Goal: Information Seeking & Learning: Learn about a topic

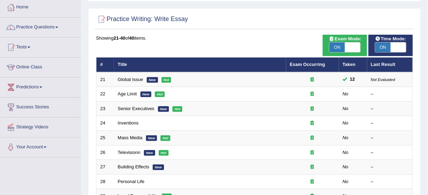
scroll to position [42, 0]
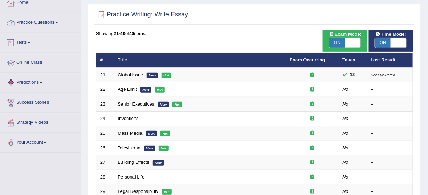
click at [43, 24] on link "Practice Questions" at bounding box center [40, 22] width 80 height 18
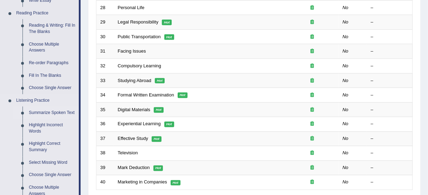
scroll to position [211, 0]
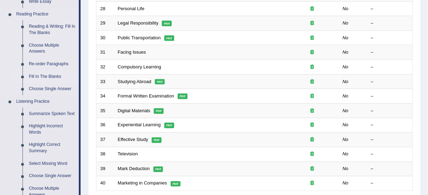
click at [45, 76] on link "Fill In The Blanks" at bounding box center [52, 77] width 53 height 13
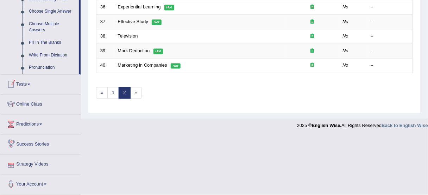
scroll to position [364, 0]
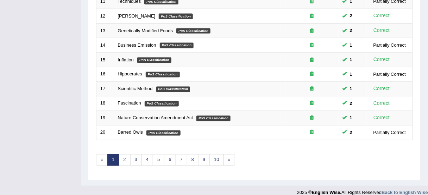
scroll to position [267, 0]
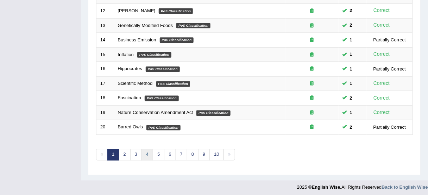
click at [144, 155] on link "4" at bounding box center [147, 155] width 12 height 12
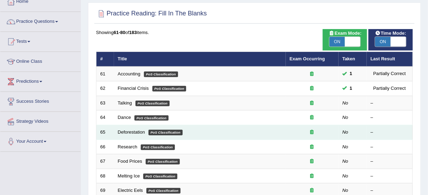
scroll to position [42, 0]
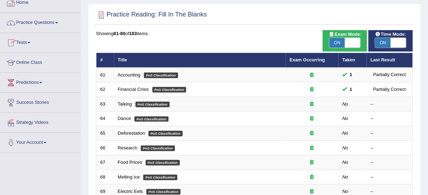
click at [42, 23] on link "Practice Questions" at bounding box center [40, 22] width 80 height 18
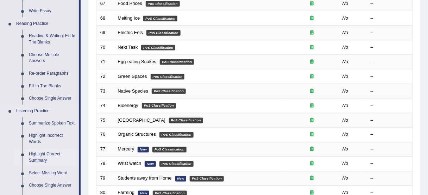
scroll to position [211, 0]
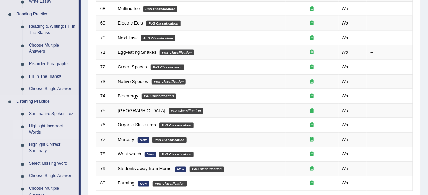
click at [31, 128] on link "Highlight Incorrect Words" at bounding box center [52, 130] width 53 height 19
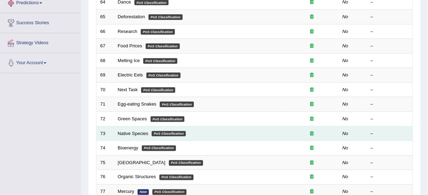
scroll to position [237, 0]
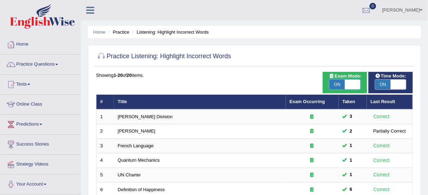
click at [358, 86] on span at bounding box center [352, 85] width 15 height 10
checkbox input "false"
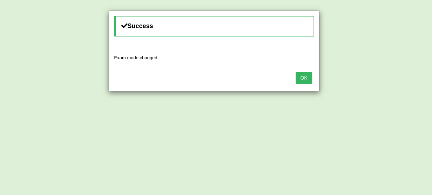
click at [306, 75] on button "OK" at bounding box center [304, 78] width 16 height 12
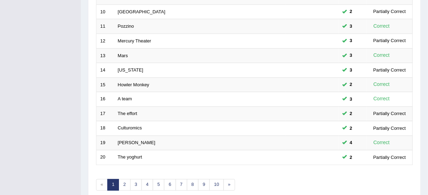
scroll to position [267, 0]
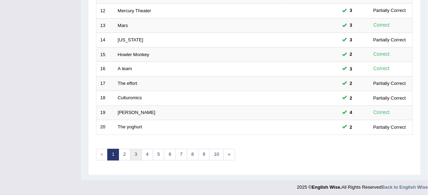
click at [136, 149] on link "3" at bounding box center [136, 155] width 12 height 12
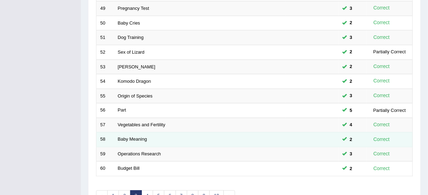
scroll to position [267, 0]
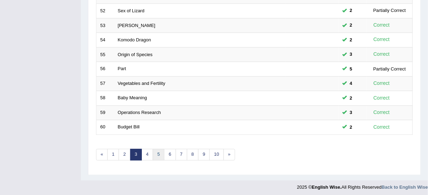
click at [154, 152] on link "5" at bounding box center [159, 155] width 12 height 12
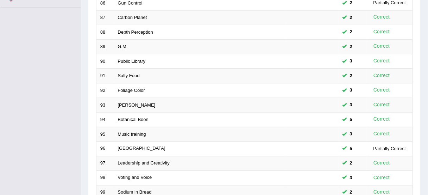
scroll to position [267, 0]
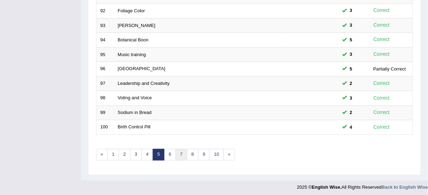
click at [179, 153] on link "7" at bounding box center [181, 155] width 12 height 12
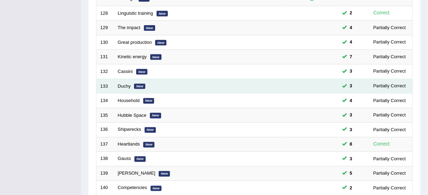
scroll to position [267, 0]
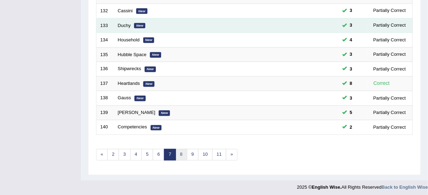
click at [177, 154] on link "8" at bounding box center [181, 155] width 12 height 12
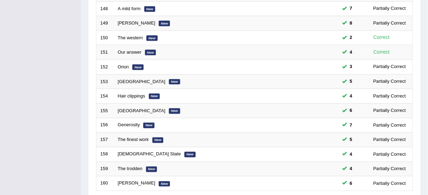
scroll to position [267, 0]
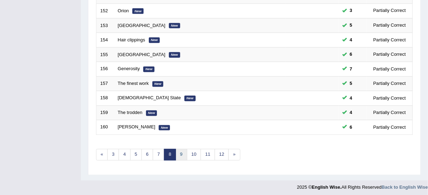
click at [178, 153] on link "9" at bounding box center [181, 155] width 12 height 12
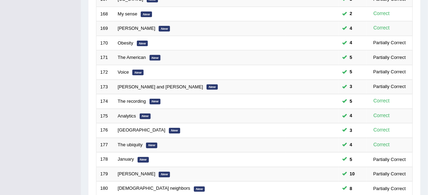
scroll to position [253, 0]
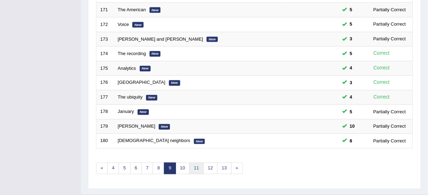
click at [192, 164] on link "11" at bounding box center [196, 169] width 14 height 12
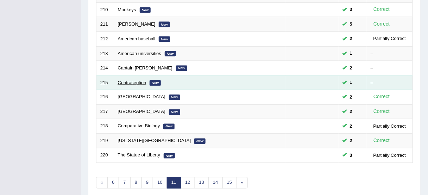
scroll to position [211, 0]
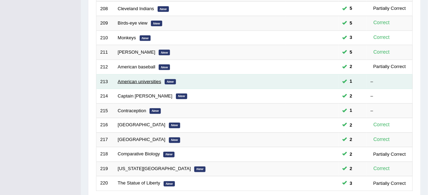
click at [145, 79] on link "American universities" at bounding box center [140, 81] width 44 height 5
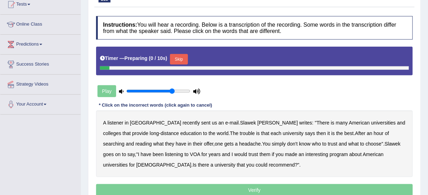
scroll to position [84, 0]
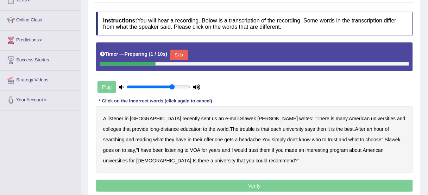
click at [180, 53] on button "Skip" at bounding box center [179, 55] width 18 height 11
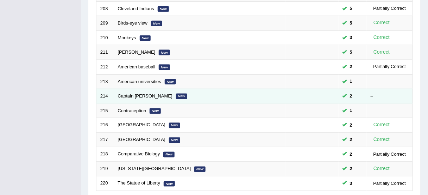
click at [233, 95] on td "Captain Ahabs New" at bounding box center [200, 96] width 172 height 15
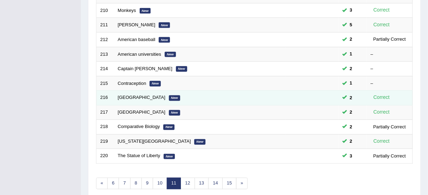
scroll to position [267, 0]
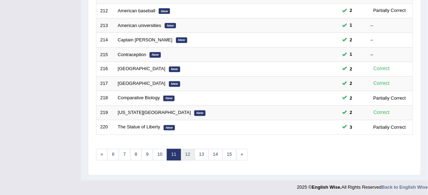
click at [187, 152] on link "12" at bounding box center [187, 155] width 14 height 12
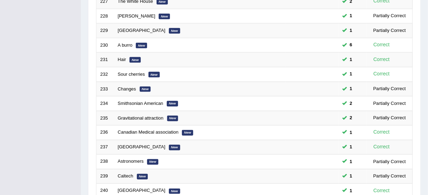
scroll to position [253, 0]
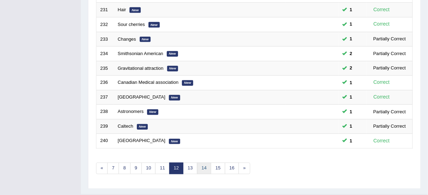
click at [203, 164] on link "14" at bounding box center [204, 169] width 14 height 12
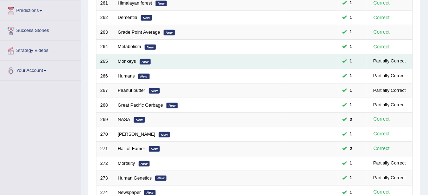
scroll to position [70, 0]
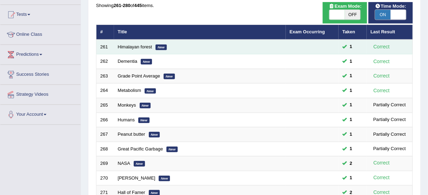
click at [126, 42] on td "Himalayan forest New" at bounding box center [200, 47] width 172 height 15
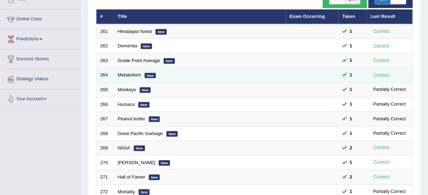
scroll to position [56, 0]
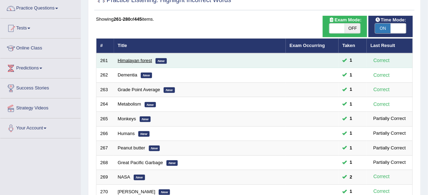
click at [130, 58] on link "Himalayan forest" at bounding box center [135, 60] width 34 height 5
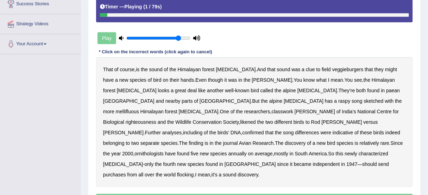
type input "0.85"
click at [177, 36] on input "range" at bounding box center [158, 39] width 64 height 6
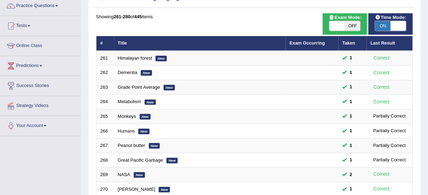
click at [396, 30] on span at bounding box center [397, 26] width 15 height 10
checkbox input "false"
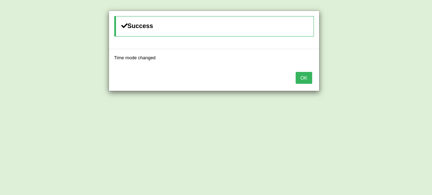
click at [309, 74] on button "OK" at bounding box center [304, 78] width 16 height 12
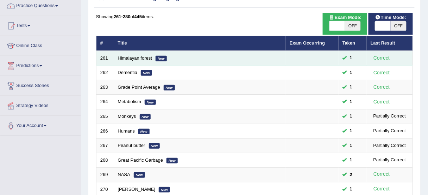
click at [133, 59] on link "Himalayan forest" at bounding box center [135, 58] width 34 height 5
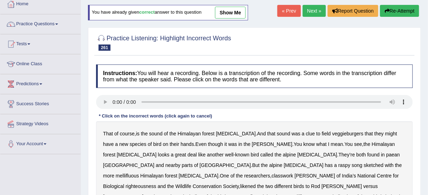
scroll to position [84, 0]
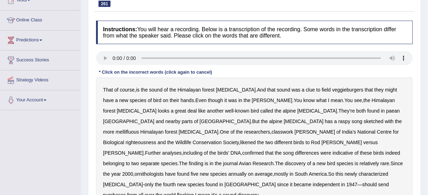
click at [332, 89] on b "veggieburgers" at bounding box center [347, 90] width 31 height 6
click at [386, 111] on b "paean" at bounding box center [393, 111] width 14 height 6
click at [364, 119] on b "sketched" at bounding box center [374, 122] width 20 height 6
click at [156, 140] on b "righteousness" at bounding box center [141, 143] width 31 height 6
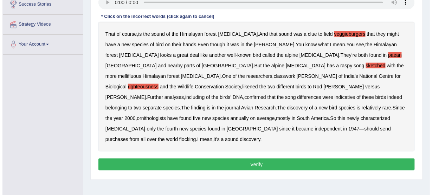
scroll to position [141, 0]
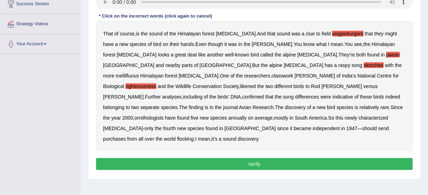
click at [255, 159] on button "Verify" at bounding box center [254, 165] width 316 height 12
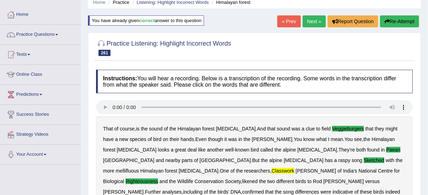
scroll to position [28, 0]
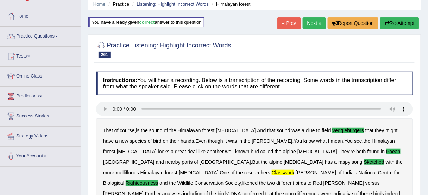
click at [399, 25] on button "Re-Attempt" at bounding box center [399, 23] width 39 height 12
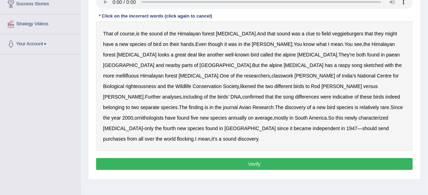
scroll to position [113, 0]
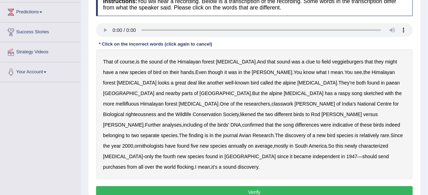
click at [332, 60] on b "veggieburgers" at bounding box center [347, 62] width 31 height 6
drag, startPoint x: 286, startPoint y: 82, endPoint x: 323, endPoint y: 82, distance: 37.3
click at [386, 82] on b "paean" at bounding box center [393, 83] width 14 height 6
drag, startPoint x: 168, startPoint y: 94, endPoint x: 206, endPoint y: 94, distance: 38.3
click at [364, 94] on b "sketched" at bounding box center [374, 94] width 20 height 6
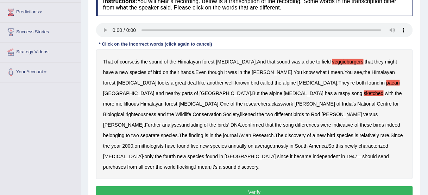
drag, startPoint x: 355, startPoint y: 94, endPoint x: 341, endPoint y: 95, distance: 14.1
click at [293, 101] on b "classwork" at bounding box center [281, 104] width 21 height 6
click at [156, 112] on b "righteousness" at bounding box center [141, 115] width 31 height 6
click at [126, 165] on b "purchases" at bounding box center [114, 168] width 23 height 6
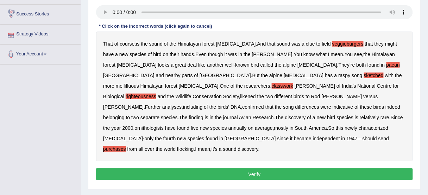
scroll to position [141, 0]
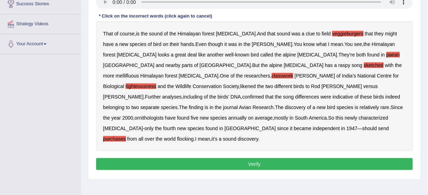
click at [253, 159] on button "Verify" at bounding box center [254, 165] width 316 height 12
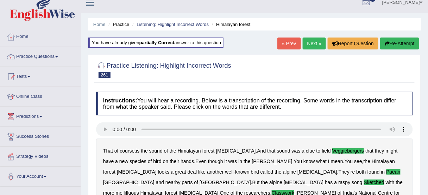
scroll to position [7, 0]
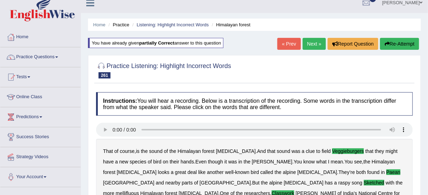
click at [315, 45] on link "Next »" at bounding box center [313, 44] width 23 height 12
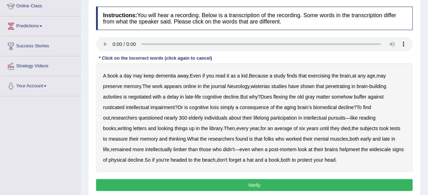
scroll to position [113, 0]
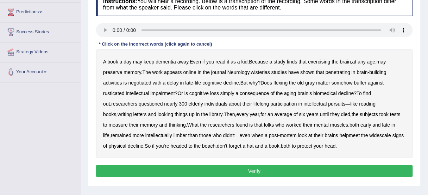
click at [262, 72] on b "wisterias" at bounding box center [260, 73] width 19 height 6
click at [337, 72] on b "penetrating" at bounding box center [337, 73] width 25 height 6
click at [141, 83] on b "negotiated" at bounding box center [139, 83] width 23 height 6
drag, startPoint x: 111, startPoint y: 92, endPoint x: 134, endPoint y: 92, distance: 22.9
click at [112, 92] on b "rusticated" at bounding box center [113, 94] width 21 height 6
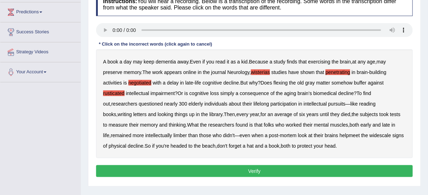
click at [331, 92] on b "biomedical" at bounding box center [325, 94] width 24 height 6
click at [276, 102] on b "participation" at bounding box center [283, 104] width 27 height 6
click at [339, 135] on b "helpmeet" at bounding box center [349, 136] width 20 height 6
click at [369, 134] on b "widescale" at bounding box center [379, 136] width 21 height 6
click at [339, 135] on b "helpmeet" at bounding box center [349, 136] width 20 height 6
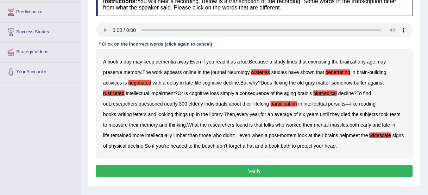
click at [263, 167] on button "Verify" at bounding box center [254, 172] width 316 height 12
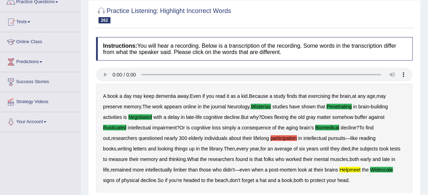
scroll to position [28, 0]
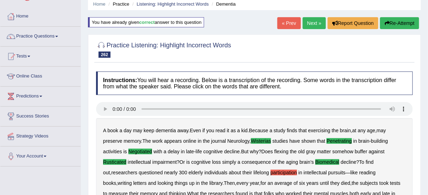
click at [402, 19] on button "Re-Attempt" at bounding box center [399, 23] width 39 height 12
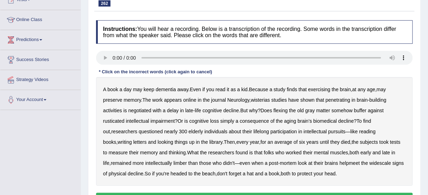
scroll to position [113, 0]
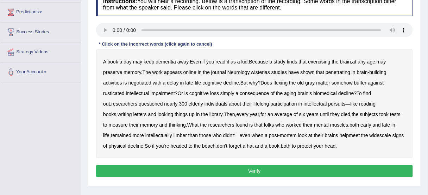
click at [264, 72] on b "wisterias" at bounding box center [260, 73] width 19 height 6
click at [347, 70] on b "penetrating" at bounding box center [337, 73] width 25 height 6
click at [139, 82] on b "negotiated" at bounding box center [139, 83] width 23 height 6
drag, startPoint x: 111, startPoint y: 93, endPoint x: 160, endPoint y: 93, distance: 48.9
click at [112, 93] on b "rusticated" at bounding box center [113, 94] width 21 height 6
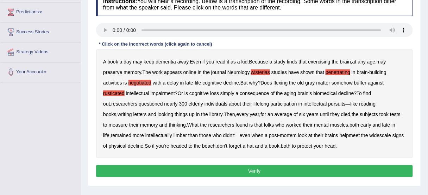
click at [323, 93] on b "biomedical" at bounding box center [325, 94] width 24 height 6
drag, startPoint x: 321, startPoint y: 135, endPoint x: 339, endPoint y: 133, distance: 18.4
click at [339, 135] on b "helpmeet" at bounding box center [349, 136] width 20 height 6
click at [369, 133] on b "widescale" at bounding box center [379, 136] width 21 height 6
click at [268, 173] on button "Verify" at bounding box center [254, 172] width 316 height 12
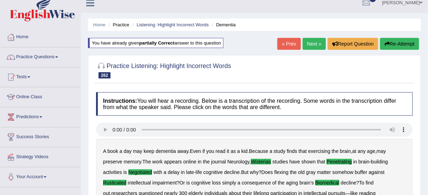
scroll to position [0, 0]
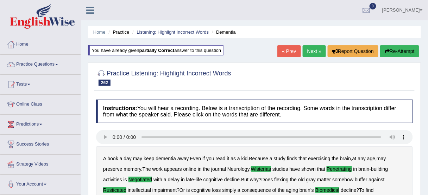
drag, startPoint x: 308, startPoint y: 50, endPoint x: 318, endPoint y: 99, distance: 49.8
click at [308, 50] on link "Next »" at bounding box center [313, 51] width 23 height 12
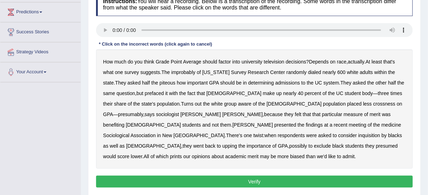
click at [178, 91] on b "with" at bounding box center [173, 94] width 9 height 6
click at [179, 58] on div "How much do you think Grade Point Average should factor into university televis…" at bounding box center [254, 110] width 316 height 120
click at [174, 94] on b "with" at bounding box center [173, 94] width 9 height 6
click at [273, 64] on b "television" at bounding box center [274, 62] width 20 height 6
click at [191, 72] on b "improbably" at bounding box center [183, 73] width 24 height 6
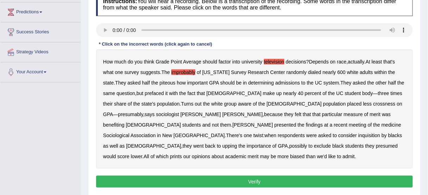
click at [159, 80] on b "piteous" at bounding box center [167, 83] width 16 height 6
click at [378, 94] on b "three" at bounding box center [383, 94] width 11 height 6
click at [373, 105] on b "crossness" at bounding box center [384, 104] width 22 height 6
drag, startPoint x: 186, startPoint y: 125, endPoint x: 246, endPoint y: 125, distance: 59.8
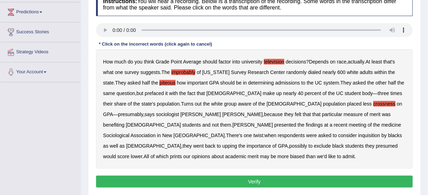
click at [381, 125] on b "medicine" at bounding box center [391, 125] width 20 height 6
click at [358, 134] on b "inquisition" at bounding box center [369, 136] width 22 height 6
click at [182, 154] on b "prints" at bounding box center [176, 157] width 12 height 6
click at [250, 176] on button "Verify" at bounding box center [254, 182] width 316 height 12
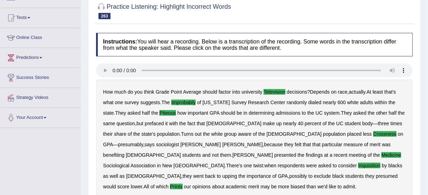
scroll to position [28, 0]
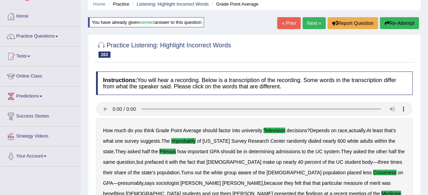
click at [308, 21] on link "Next »" at bounding box center [313, 23] width 23 height 12
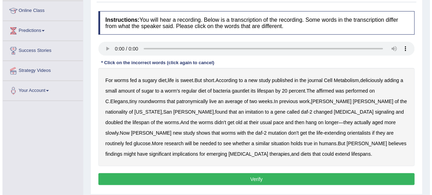
scroll to position [84, 0]
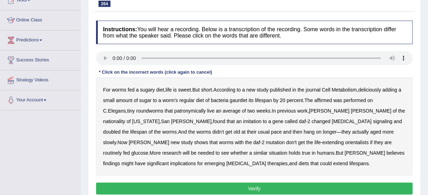
click at [326, 39] on h4 "Instructions: You will hear a recording. Below is a transcription of the record…" at bounding box center [254, 33] width 316 height 24
click at [381, 88] on b "deliciously" at bounding box center [369, 90] width 23 height 6
click at [245, 101] on b "gauntlet" at bounding box center [239, 101] width 18 height 6
click at [331, 99] on b "affirmed" at bounding box center [323, 101] width 18 height 6
click at [174, 110] on b "patronymically" at bounding box center [189, 111] width 31 height 6
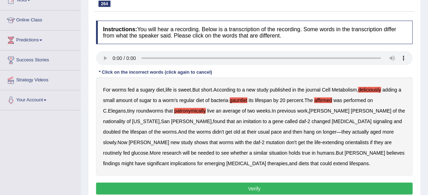
click at [125, 119] on b "nationality" at bounding box center [114, 122] width 22 height 6
click at [345, 141] on b "orientalists" at bounding box center [357, 143] width 24 height 6
click at [256, 185] on button "Verify" at bounding box center [254, 189] width 316 height 12
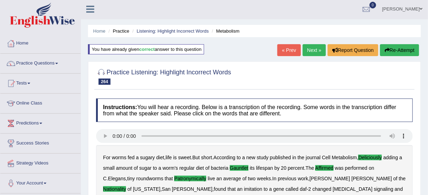
scroll to position [0, 0]
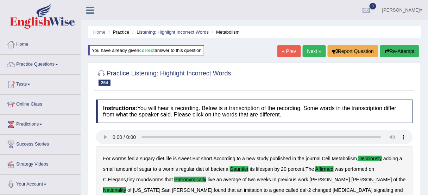
click at [309, 54] on link "Next »" at bounding box center [313, 51] width 23 height 12
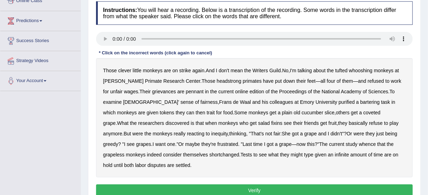
scroll to position [113, 0]
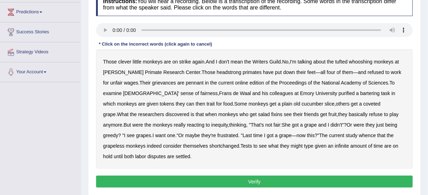
click at [368, 60] on b "whooshing" at bounding box center [361, 62] width 24 height 6
click at [186, 82] on b "pennant" at bounding box center [195, 83] width 18 height 6
click at [286, 92] on div "Those clever little monkeys are on strike again . And I don't mean the Writers …" at bounding box center [254, 110] width 316 height 120
click at [338, 92] on b "purified" at bounding box center [346, 94] width 16 height 6
click at [359, 134] on b "whence" at bounding box center [367, 136] width 17 height 6
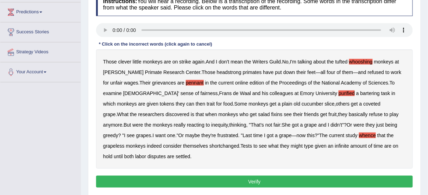
click at [252, 181] on button "Verify" at bounding box center [254, 182] width 316 height 12
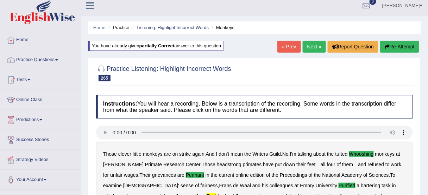
scroll to position [0, 0]
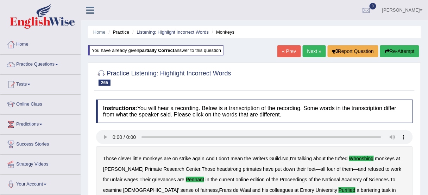
click at [307, 53] on link "Next »" at bounding box center [313, 51] width 23 height 12
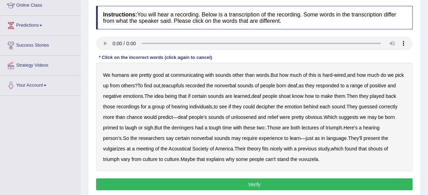
scroll to position [113, 0]
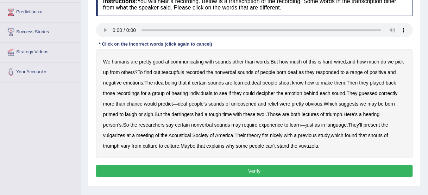
click at [184, 71] on b "teacupfuls" at bounding box center [173, 73] width 23 height 6
click at [290, 80] on b "shoat" at bounding box center [284, 83] width 12 height 6
click at [256, 104] on b "unloosened" at bounding box center [243, 104] width 25 height 6
click at [194, 114] on b "derringers" at bounding box center [183, 115] width 22 height 6
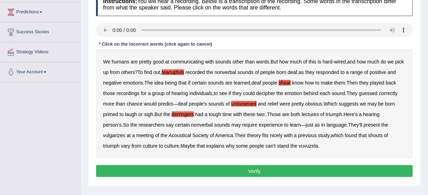
click at [319, 114] on b "lectures" at bounding box center [309, 115] width 17 height 6
click at [118, 135] on b "vulgarizes" at bounding box center [114, 136] width 22 height 6
click at [259, 168] on button "Verify" at bounding box center [254, 172] width 316 height 12
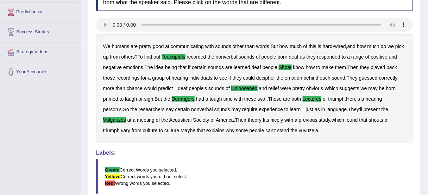
scroll to position [0, 0]
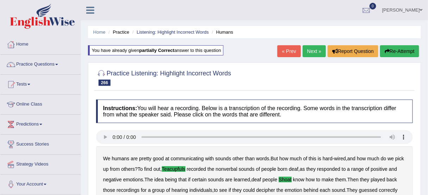
click at [311, 48] on link "Next »" at bounding box center [313, 51] width 23 height 12
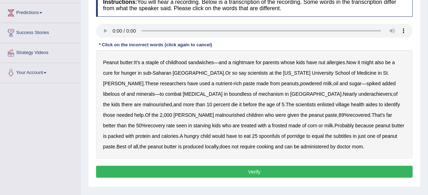
scroll to position [122, 0]
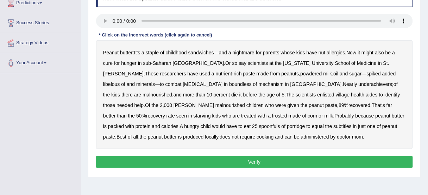
click at [120, 82] on b "libelous" at bounding box center [111, 85] width 17 height 6
click at [229, 83] on b "boundless" at bounding box center [240, 85] width 23 height 6
click at [358, 84] on b "underachievers" at bounding box center [375, 85] width 34 height 6
click at [214, 103] on b "[PERSON_NAME]" at bounding box center [193, 106] width 40 height 6
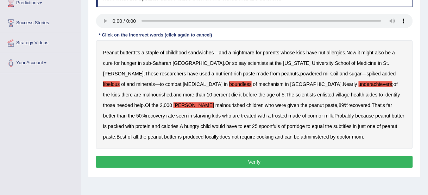
click at [272, 116] on b "frosted" at bounding box center [279, 116] width 15 height 6
click at [333, 125] on b "subtitles" at bounding box center [342, 127] width 18 height 6
click at [260, 159] on button "Verify" at bounding box center [254, 162] width 316 height 12
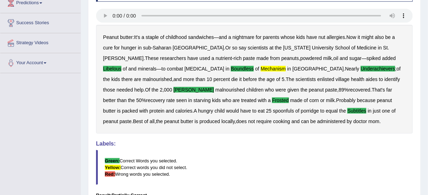
scroll to position [9, 0]
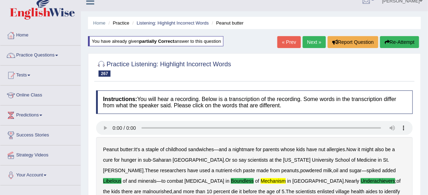
click at [315, 39] on link "Next »" at bounding box center [313, 42] width 23 height 12
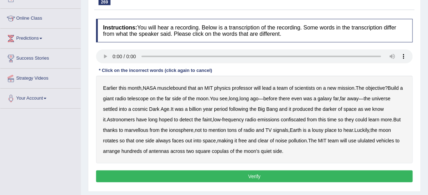
scroll to position [113, 0]
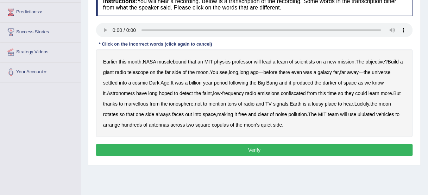
click at [334, 82] on b "darker" at bounding box center [329, 83] width 14 height 6
click at [289, 89] on div "Earlier this month , NASA musclebound that an MIT physics professor will lead a…" at bounding box center [254, 94] width 316 height 88
drag, startPoint x: 292, startPoint y: 91, endPoint x: 349, endPoint y: 92, distance: 57.0
click at [292, 91] on b "confiscated" at bounding box center [293, 94] width 25 height 6
click at [141, 102] on b "marvellous" at bounding box center [136, 104] width 24 height 6
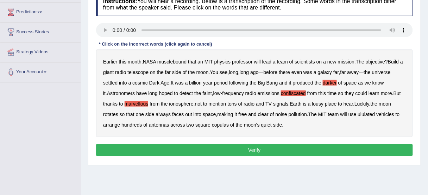
click at [370, 113] on b "ululated" at bounding box center [366, 115] width 17 height 6
click at [237, 152] on button "Verify" at bounding box center [254, 151] width 316 height 12
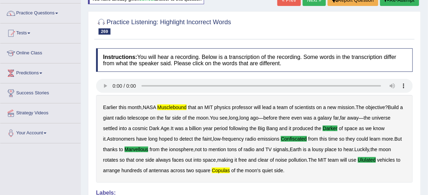
scroll to position [0, 0]
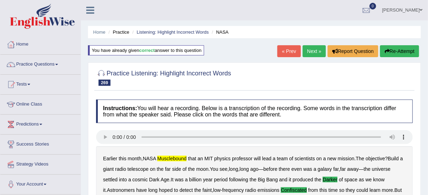
click at [405, 47] on button "Re-Attempt" at bounding box center [399, 51] width 39 height 12
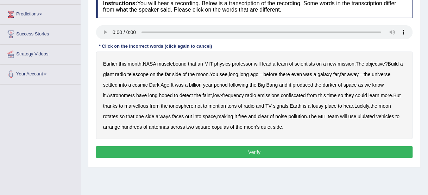
scroll to position [113, 0]
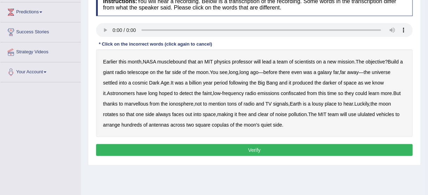
click at [178, 62] on b "musclebound" at bounding box center [171, 62] width 29 height 6
click at [332, 83] on b "darker" at bounding box center [329, 83] width 14 height 6
click at [299, 93] on b "confiscated" at bounding box center [293, 94] width 25 height 6
click at [134, 100] on div "Earlier this month , NASA musclebound that an MIT physics professor will lead a…" at bounding box center [254, 94] width 316 height 88
click at [147, 102] on b "marvellous" at bounding box center [136, 104] width 24 height 6
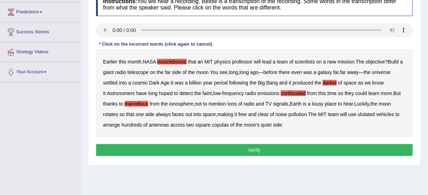
click at [368, 113] on b "ululated" at bounding box center [366, 115] width 17 height 6
click at [220, 124] on b "copulas" at bounding box center [220, 125] width 17 height 6
click at [261, 148] on button "Verify" at bounding box center [254, 151] width 316 height 12
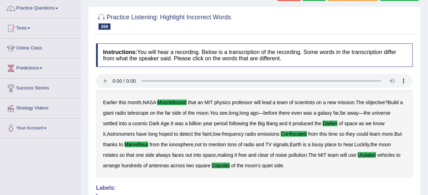
scroll to position [28, 0]
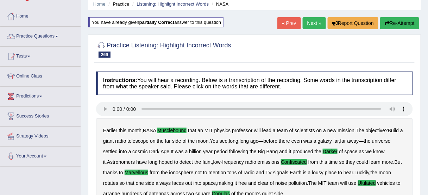
click at [311, 25] on link "Next »" at bounding box center [313, 23] width 23 height 12
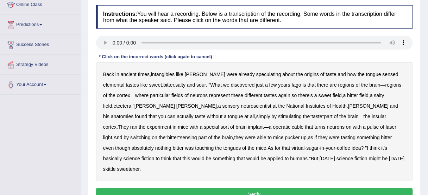
scroll to position [113, 0]
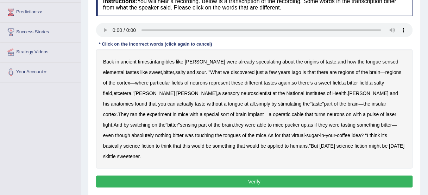
drag, startPoint x: 161, startPoint y: 63, endPoint x: 180, endPoint y: 65, distance: 19.4
click at [161, 63] on b "intangibles" at bounding box center [163, 62] width 24 height 6
click at [134, 101] on b "anatomies" at bounding box center [122, 104] width 23 height 6
click at [273, 114] on b "operatic" at bounding box center [282, 115] width 18 height 6
click at [116, 154] on b "skittle" at bounding box center [109, 157] width 13 height 6
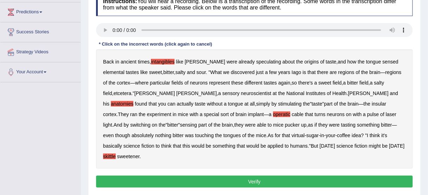
click at [269, 176] on button "Verify" at bounding box center [254, 182] width 316 height 12
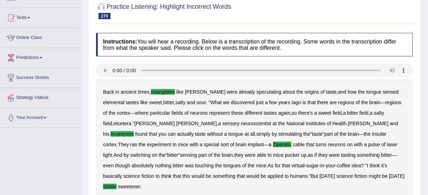
scroll to position [28, 0]
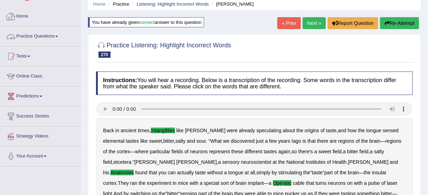
click at [40, 33] on link "Practice Questions" at bounding box center [40, 36] width 80 height 18
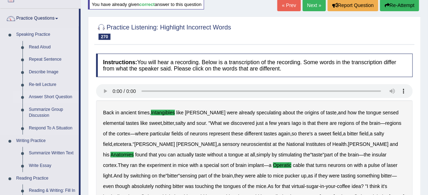
scroll to position [56, 0]
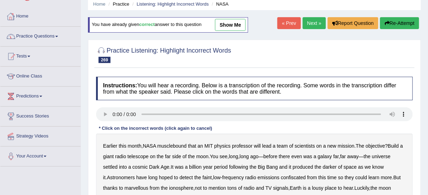
click at [41, 33] on link "Practice Questions" at bounding box center [40, 36] width 80 height 18
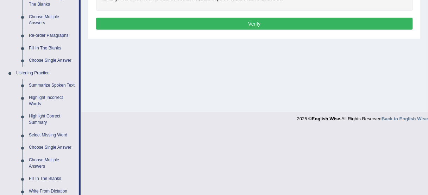
scroll to position [253, 0]
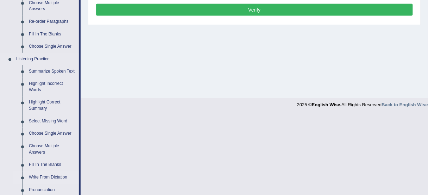
click at [46, 177] on link "Write From Dictation" at bounding box center [52, 178] width 53 height 13
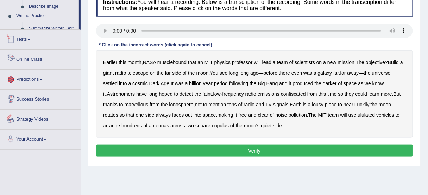
scroll to position [174, 0]
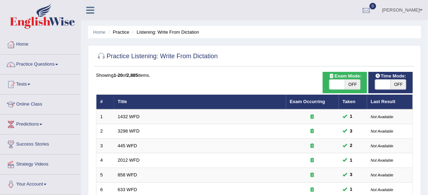
click at [379, 84] on span at bounding box center [382, 85] width 15 height 10
checkbox input "true"
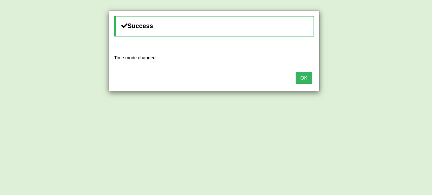
click at [304, 79] on button "OK" at bounding box center [304, 78] width 16 height 12
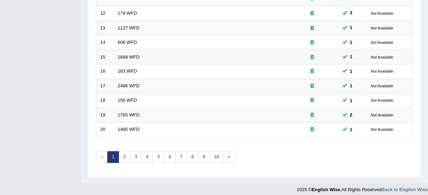
scroll to position [267, 0]
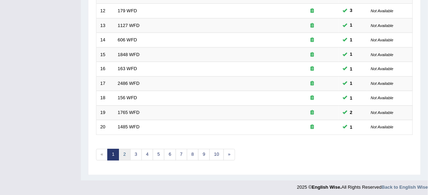
click at [127, 154] on link "2" at bounding box center [124, 155] width 12 height 12
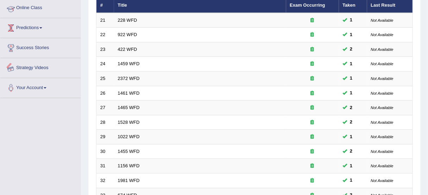
scroll to position [28, 0]
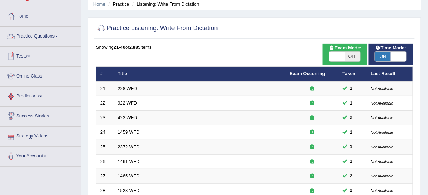
click at [24, 58] on link "Tests" at bounding box center [40, 56] width 80 height 18
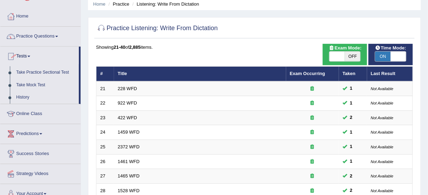
click at [31, 37] on link "Practice Questions" at bounding box center [40, 36] width 80 height 18
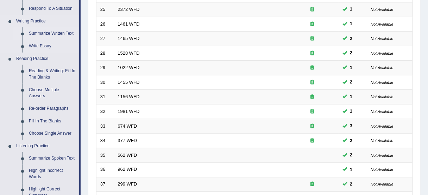
scroll to position [169, 0]
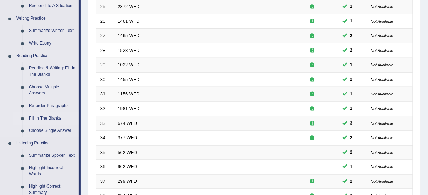
click at [46, 116] on link "Fill In The Blanks" at bounding box center [52, 119] width 53 height 13
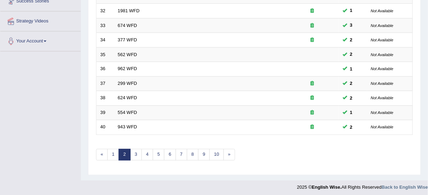
scroll to position [359, 0]
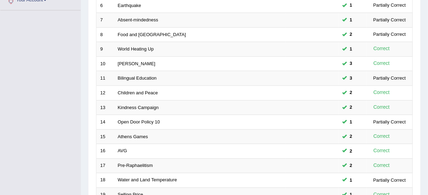
scroll to position [253, 0]
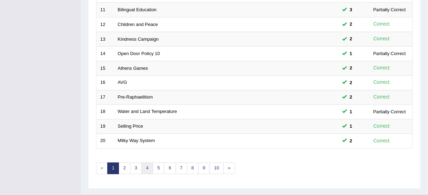
click at [141, 165] on link "4" at bounding box center [147, 169] width 12 height 12
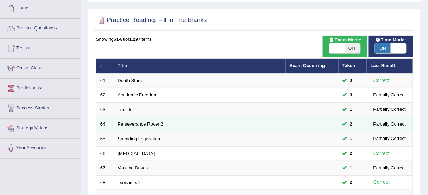
scroll to position [28, 0]
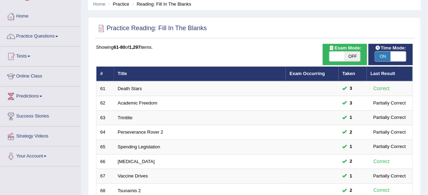
click at [339, 58] on span at bounding box center [336, 57] width 15 height 10
checkbox input "true"
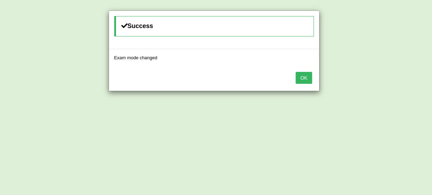
click at [307, 78] on button "OK" at bounding box center [304, 78] width 16 height 12
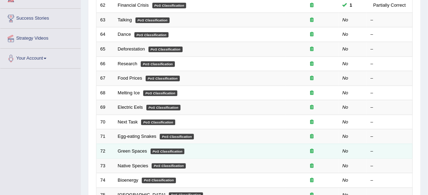
scroll to position [42, 0]
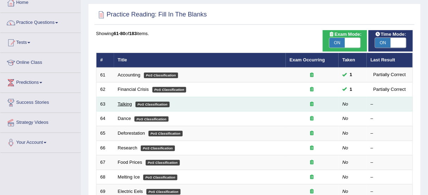
click at [123, 102] on link "Talking" at bounding box center [125, 104] width 14 height 5
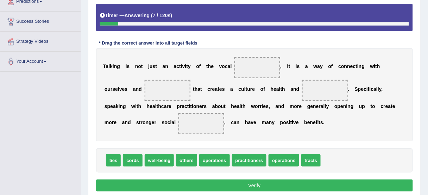
scroll to position [154, 0]
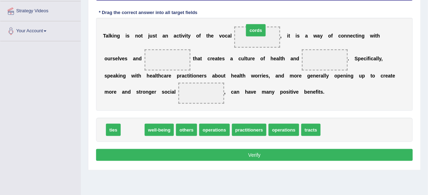
drag, startPoint x: 131, startPoint y: 130, endPoint x: 256, endPoint y: 32, distance: 158.3
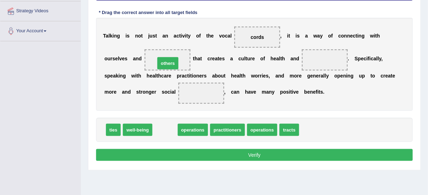
drag, startPoint x: 164, startPoint y: 129, endPoint x: 167, endPoint y: 63, distance: 66.9
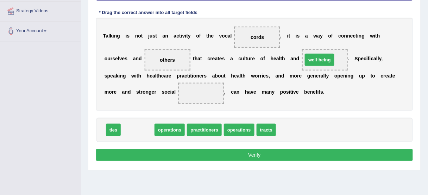
drag, startPoint x: 139, startPoint y: 130, endPoint x: 321, endPoint y: 59, distance: 194.9
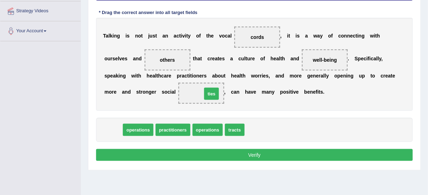
drag, startPoint x: 115, startPoint y: 129, endPoint x: 213, endPoint y: 93, distance: 104.2
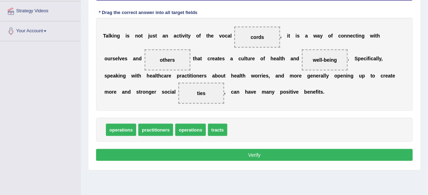
click at [237, 150] on button "Verify" at bounding box center [254, 155] width 316 height 12
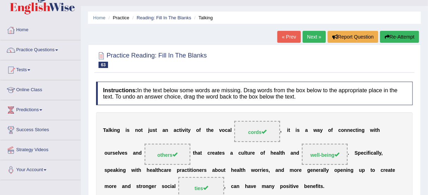
scroll to position [0, 0]
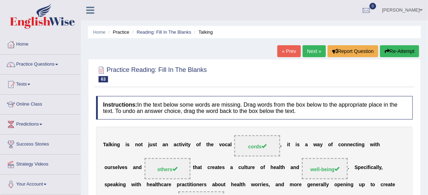
click at [314, 49] on link "Next »" at bounding box center [313, 51] width 23 height 12
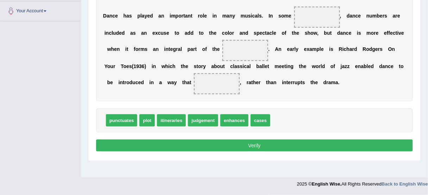
scroll to position [146, 0]
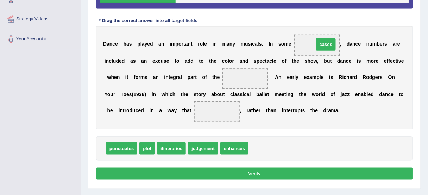
drag, startPoint x: 257, startPoint y: 146, endPoint x: 322, endPoint y: 41, distance: 123.5
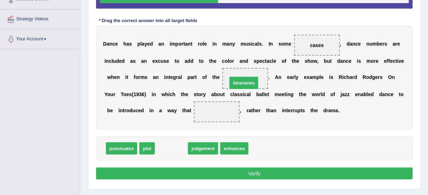
drag, startPoint x: 164, startPoint y: 150, endPoint x: 238, endPoint y: 83, distance: 99.6
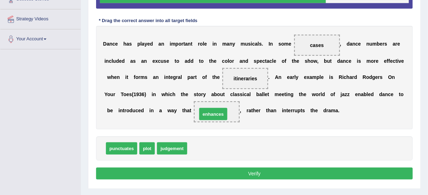
drag, startPoint x: 201, startPoint y: 149, endPoint x: 211, endPoint y: 115, distance: 35.8
click at [234, 175] on button "Verify" at bounding box center [254, 174] width 316 height 12
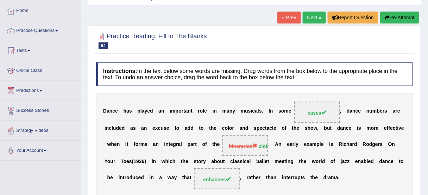
scroll to position [33, 0]
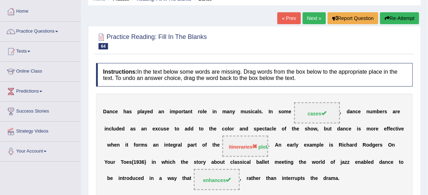
click at [304, 19] on link "Next »" at bounding box center [313, 18] width 23 height 12
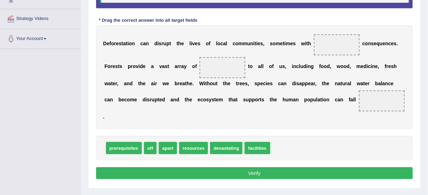
scroll to position [156, 0]
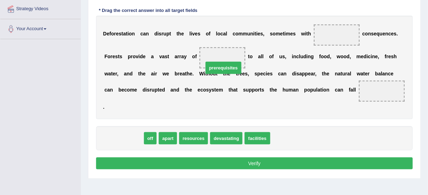
drag, startPoint x: 116, startPoint y: 128, endPoint x: 216, endPoint y: 58, distance: 122.1
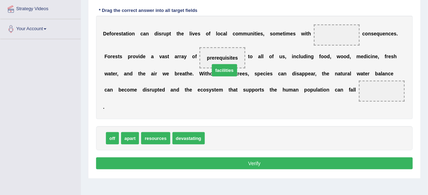
drag, startPoint x: 219, startPoint y: 131, endPoint x: 224, endPoint y: 62, distance: 68.7
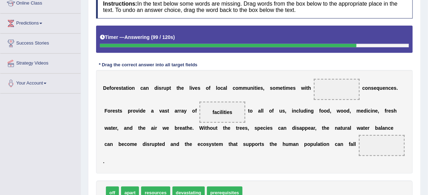
scroll to position [128, 0]
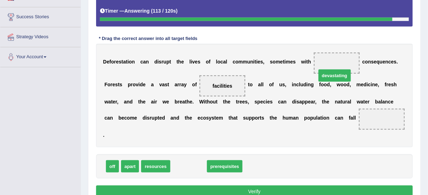
drag, startPoint x: 197, startPoint y: 157, endPoint x: 343, endPoint y: 66, distance: 171.8
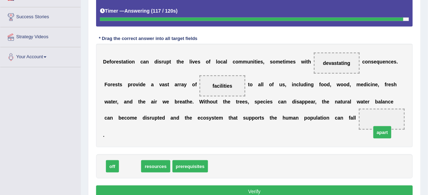
drag, startPoint x: 126, startPoint y: 156, endPoint x: 378, endPoint y: 122, distance: 254.4
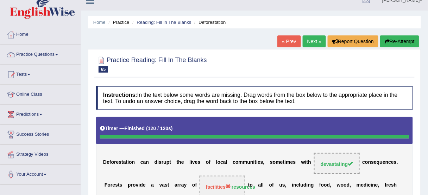
scroll to position [0, 0]
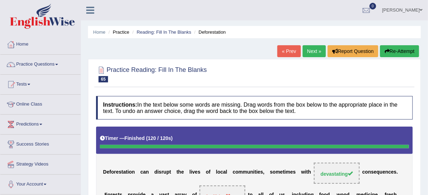
click at [311, 51] on link "Next »" at bounding box center [313, 51] width 23 height 12
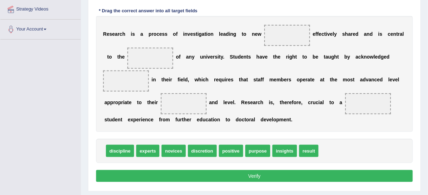
scroll to position [165, 0]
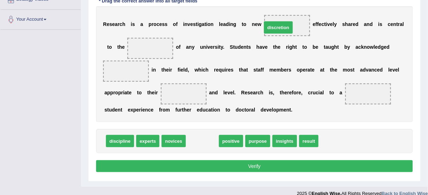
drag, startPoint x: 205, startPoint y: 140, endPoint x: 281, endPoint y: 26, distance: 136.9
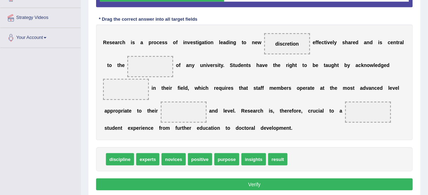
scroll to position [137, 0]
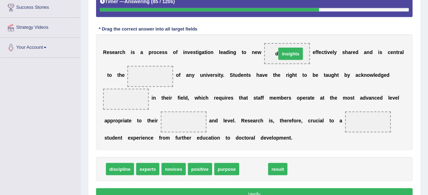
drag, startPoint x: 258, startPoint y: 168, endPoint x: 295, endPoint y: 52, distance: 121.8
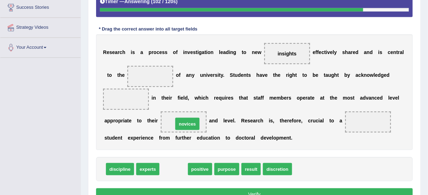
drag, startPoint x: 171, startPoint y: 171, endPoint x: 184, endPoint y: 125, distance: 47.4
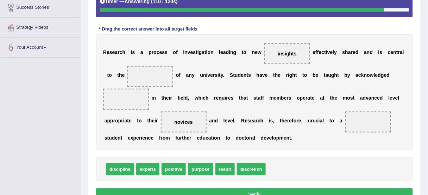
click at [201, 168] on span "purpose" at bounding box center [200, 170] width 25 height 12
drag, startPoint x: 170, startPoint y: 169, endPoint x: 355, endPoint y: 118, distance: 192.4
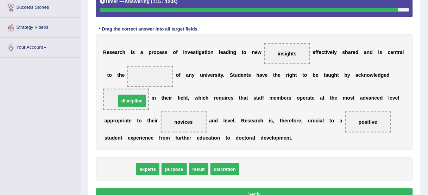
drag, startPoint x: 118, startPoint y: 168, endPoint x: 129, endPoint y: 100, distance: 69.5
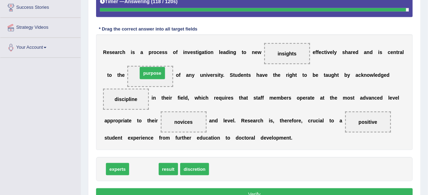
drag, startPoint x: 145, startPoint y: 170, endPoint x: 153, endPoint y: 74, distance: 96.7
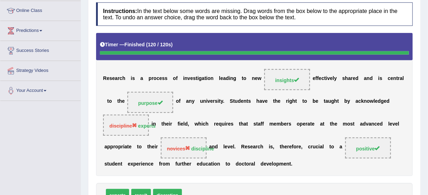
scroll to position [25, 0]
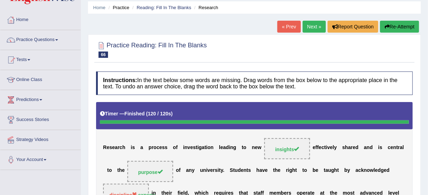
click at [413, 24] on button "Re-Attempt" at bounding box center [399, 27] width 39 height 12
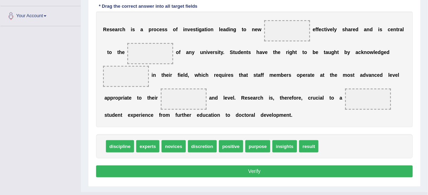
scroll to position [182, 0]
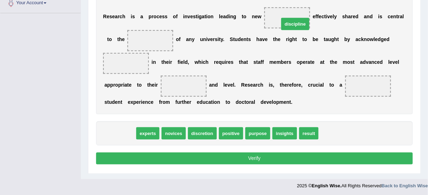
drag, startPoint x: 118, startPoint y: 132, endPoint x: 294, endPoint y: 23, distance: 206.4
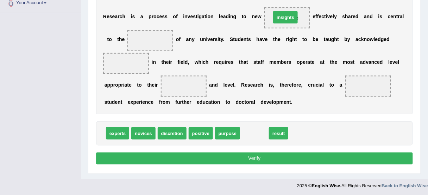
drag, startPoint x: 248, startPoint y: 132, endPoint x: 278, endPoint y: 15, distance: 120.1
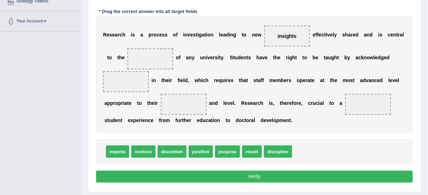
scroll to position [154, 0]
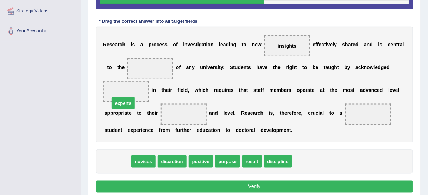
drag, startPoint x: 121, startPoint y: 161, endPoint x: 126, endPoint y: 103, distance: 58.6
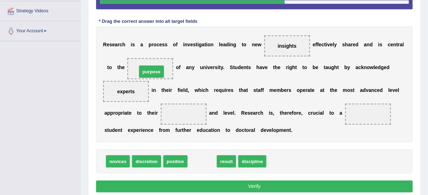
drag, startPoint x: 202, startPoint y: 161, endPoint x: 151, endPoint y: 72, distance: 103.0
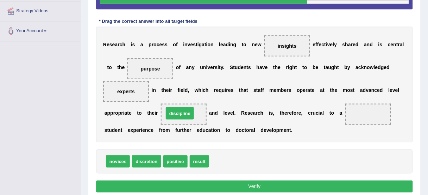
drag, startPoint x: 223, startPoint y: 160, endPoint x: 178, endPoint y: 111, distance: 66.2
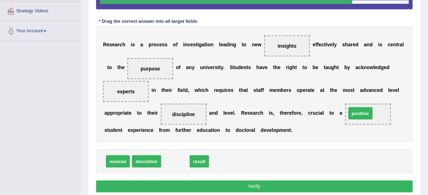
drag, startPoint x: 171, startPoint y: 160, endPoint x: 356, endPoint y: 112, distance: 191.1
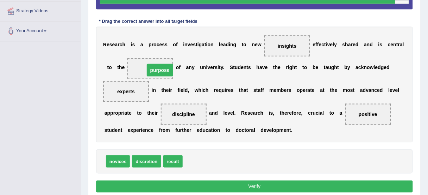
drag, startPoint x: 151, startPoint y: 68, endPoint x: 160, endPoint y: 69, distance: 9.6
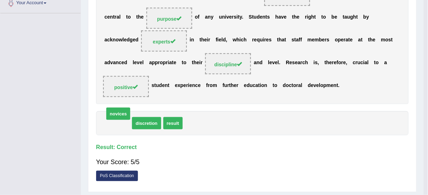
scroll to position [174, 0]
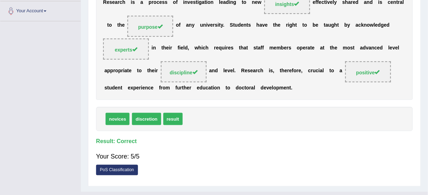
drag, startPoint x: 121, startPoint y: 131, endPoint x: 121, endPoint y: 139, distance: 8.4
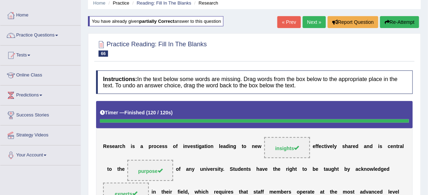
scroll to position [0, 0]
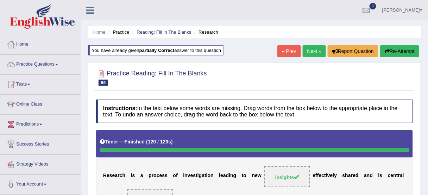
click at [315, 51] on link "Next »" at bounding box center [313, 51] width 23 height 12
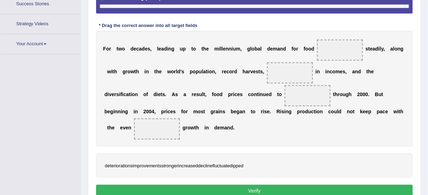
scroll to position [165, 0]
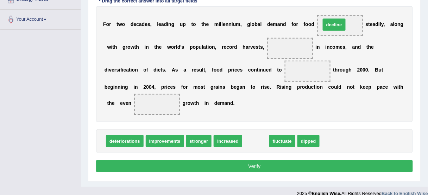
drag, startPoint x: 254, startPoint y: 139, endPoint x: 333, endPoint y: 23, distance: 140.5
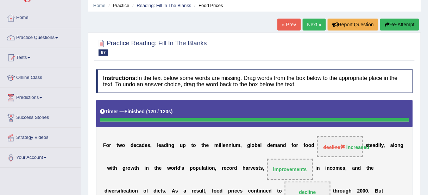
scroll to position [0, 0]
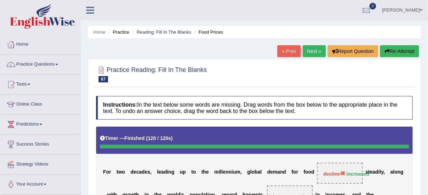
click at [401, 55] on button "Re-Attempt" at bounding box center [399, 51] width 39 height 12
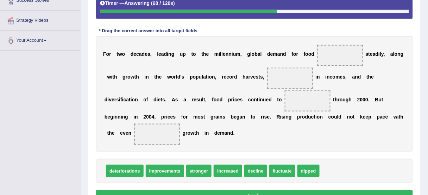
scroll to position [154, 0]
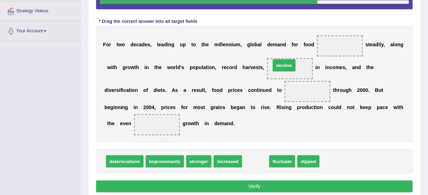
drag, startPoint x: 259, startPoint y: 161, endPoint x: 287, endPoint y: 65, distance: 100.1
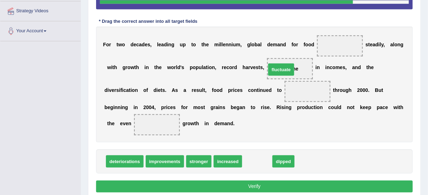
drag, startPoint x: 250, startPoint y: 162, endPoint x: 274, endPoint y: 70, distance: 95.2
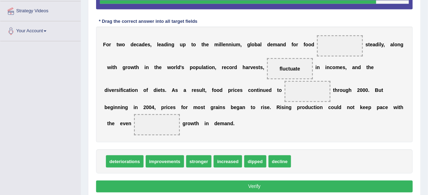
drag, startPoint x: 280, startPoint y: 61, endPoint x: 299, endPoint y: 92, distance: 36.0
click at [299, 93] on div "F o r t w o d e c a d e s , l e a d i n g u p t o t h e m i l l e n n i u m , g…" at bounding box center [254, 85] width 316 height 116
drag, startPoint x: 287, startPoint y: 65, endPoint x: 302, endPoint y: 94, distance: 32.4
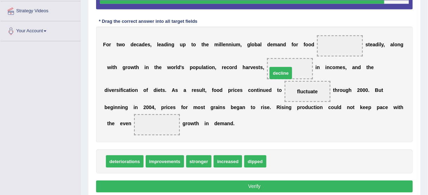
drag, startPoint x: 278, startPoint y: 161, endPoint x: 279, endPoint y: 72, distance: 89.7
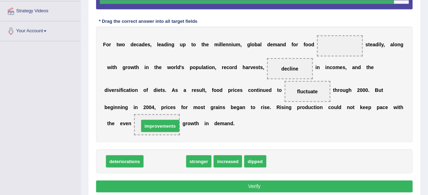
drag, startPoint x: 161, startPoint y: 162, endPoint x: 156, endPoint y: 126, distance: 36.2
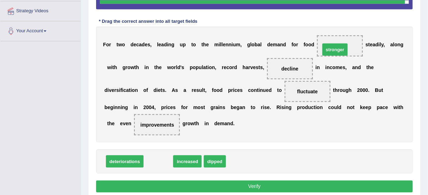
drag, startPoint x: 160, startPoint y: 160, endPoint x: 337, endPoint y: 48, distance: 208.9
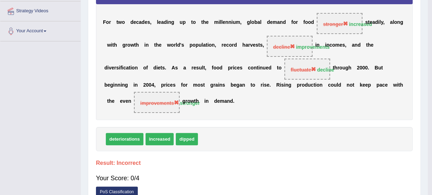
drag, startPoint x: 193, startPoint y: 160, endPoint x: 305, endPoint y: 69, distance: 143.7
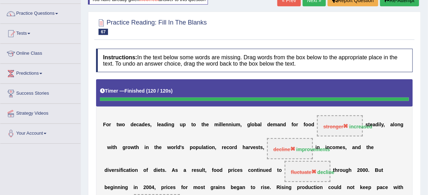
scroll to position [41, 0]
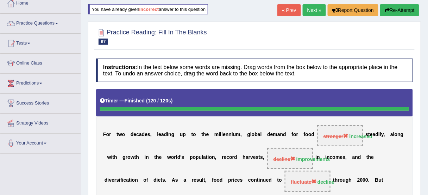
click at [397, 11] on button "Re-Attempt" at bounding box center [399, 10] width 39 height 12
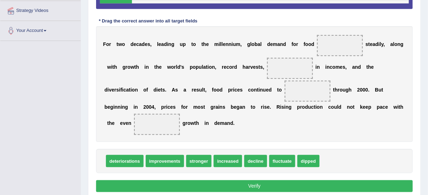
scroll to position [154, 0]
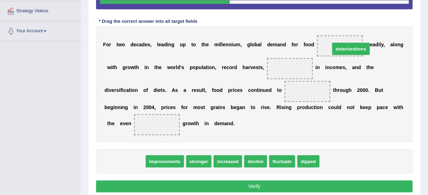
drag, startPoint x: 126, startPoint y: 161, endPoint x: 352, endPoint y: 49, distance: 252.7
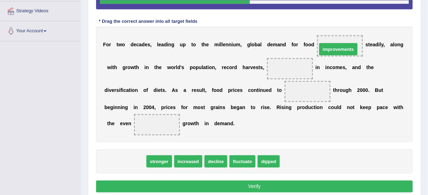
drag, startPoint x: 118, startPoint y: 159, endPoint x: 332, endPoint y: 44, distance: 243.1
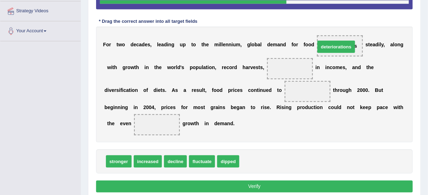
drag, startPoint x: 257, startPoint y: 161, endPoint x: 333, endPoint y: 46, distance: 137.8
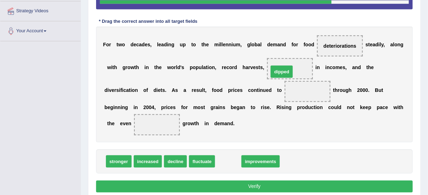
drag, startPoint x: 227, startPoint y: 160, endPoint x: 280, endPoint y: 70, distance: 104.7
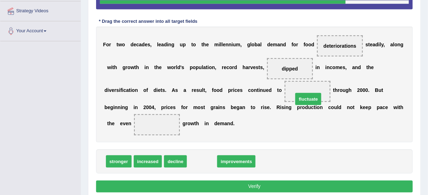
drag, startPoint x: 195, startPoint y: 159, endPoint x: 302, endPoint y: 96, distance: 123.4
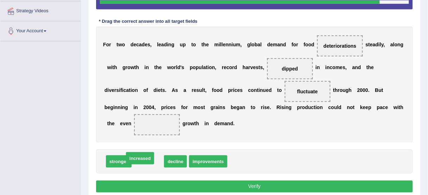
drag, startPoint x: 151, startPoint y: 161, endPoint x: 138, endPoint y: 160, distance: 13.4
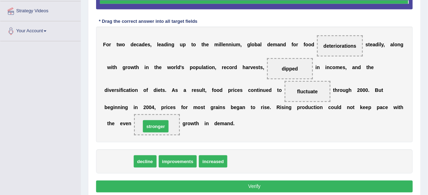
drag, startPoint x: 121, startPoint y: 162, endPoint x: 158, endPoint y: 127, distance: 51.0
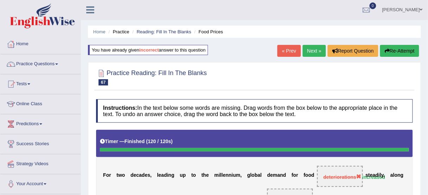
scroll to position [0, 0]
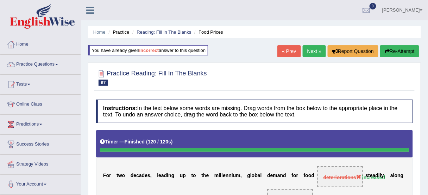
click at [398, 49] on button "Re-Attempt" at bounding box center [399, 51] width 39 height 12
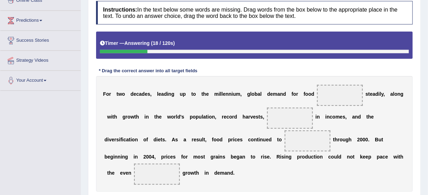
scroll to position [137, 0]
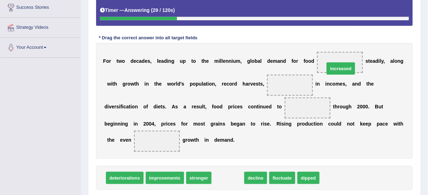
drag, startPoint x: 225, startPoint y: 179, endPoint x: 338, endPoint y: 69, distance: 157.4
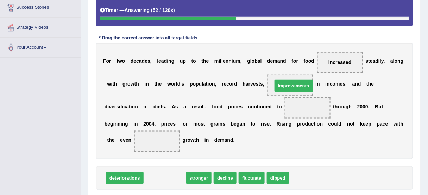
drag, startPoint x: 165, startPoint y: 178, endPoint x: 293, endPoint y: 85, distance: 157.9
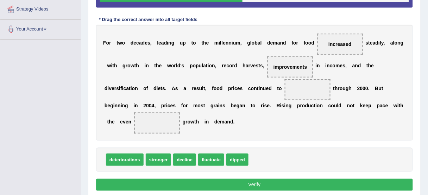
scroll to position [165, 0]
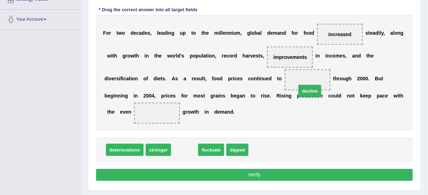
drag, startPoint x: 184, startPoint y: 152, endPoint x: 309, endPoint y: 92, distance: 138.6
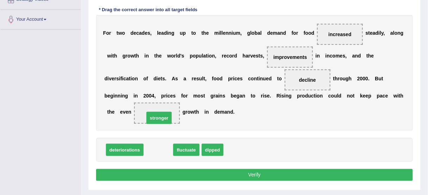
drag, startPoint x: 157, startPoint y: 149, endPoint x: 157, endPoint y: 115, distance: 34.5
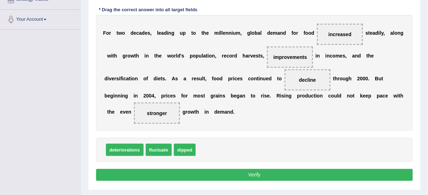
click at [228, 171] on button "Verify" at bounding box center [254, 175] width 316 height 12
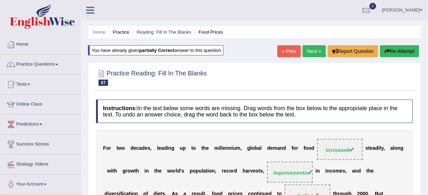
scroll to position [0, 0]
click at [307, 54] on link "Next »" at bounding box center [313, 51] width 23 height 12
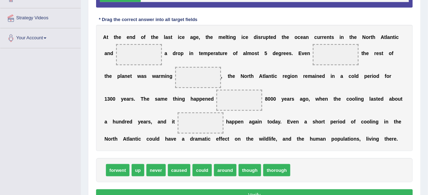
scroll to position [137, 0]
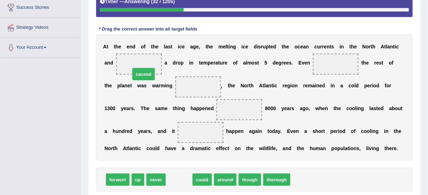
drag, startPoint x: 176, startPoint y: 181, endPoint x: 138, endPoint y: 65, distance: 122.9
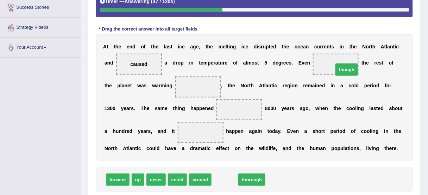
drag, startPoint x: 227, startPoint y: 179, endPoint x: 348, endPoint y: 68, distance: 164.2
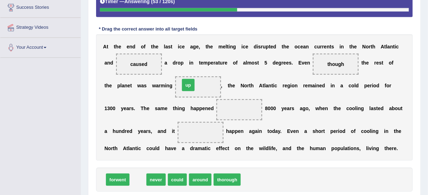
drag, startPoint x: 137, startPoint y: 177, endPoint x: 187, endPoint y: 82, distance: 107.4
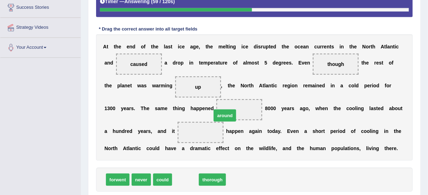
drag, startPoint x: 182, startPoint y: 178, endPoint x: 222, endPoint y: 111, distance: 77.2
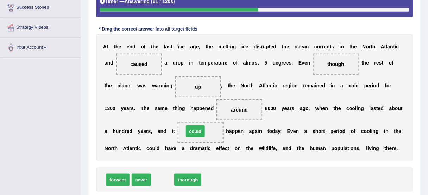
drag, startPoint x: 158, startPoint y: 179, endPoint x: 192, endPoint y: 128, distance: 61.3
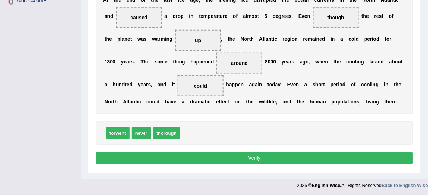
click at [265, 155] on button "Verify" at bounding box center [254, 159] width 316 height 12
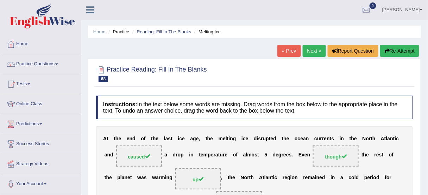
scroll to position [0, 0]
click at [310, 52] on link "Next »" at bounding box center [313, 51] width 23 height 12
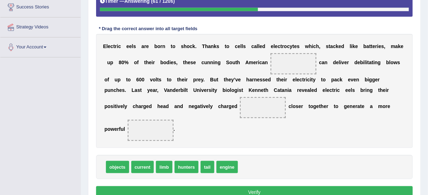
scroll to position [128, 0]
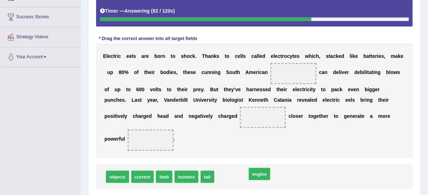
drag, startPoint x: 224, startPoint y: 177, endPoint x: 257, endPoint y: 173, distance: 32.5
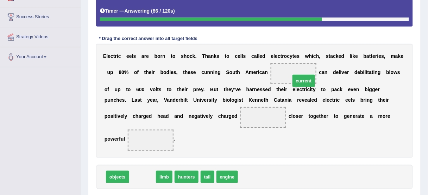
drag, startPoint x: 143, startPoint y: 177, endPoint x: 304, endPoint y: 80, distance: 187.7
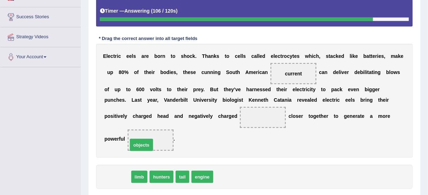
drag, startPoint x: 116, startPoint y: 179, endPoint x: 140, endPoint y: 146, distance: 40.2
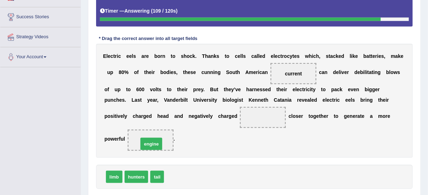
drag, startPoint x: 178, startPoint y: 177, endPoint x: 149, endPoint y: 142, distance: 45.2
drag, startPoint x: 176, startPoint y: 177, endPoint x: 259, endPoint y: 106, distance: 109.0
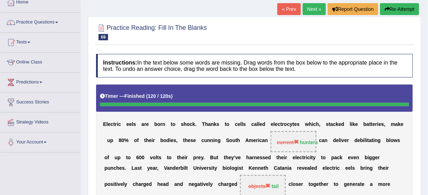
scroll to position [0, 0]
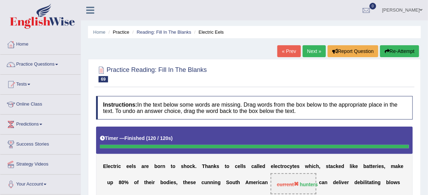
click at [410, 55] on button "Re-Attempt" at bounding box center [399, 51] width 39 height 12
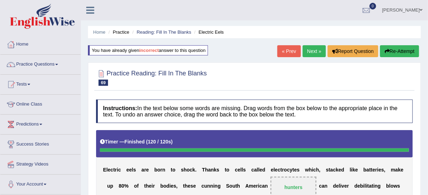
click at [414, 53] on button "Re-Attempt" at bounding box center [399, 51] width 39 height 12
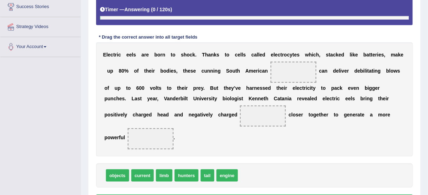
scroll to position [156, 0]
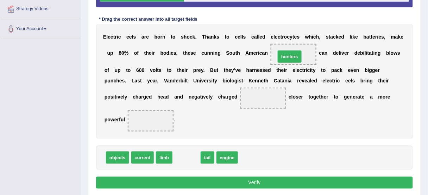
drag, startPoint x: 184, startPoint y: 160, endPoint x: 291, endPoint y: 56, distance: 148.9
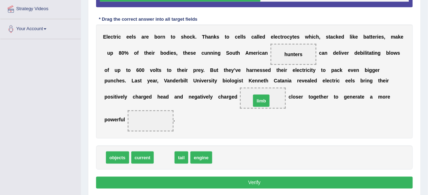
drag, startPoint x: 158, startPoint y: 158, endPoint x: 255, endPoint y: 101, distance: 112.8
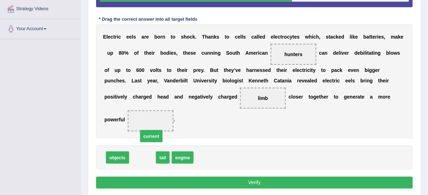
drag, startPoint x: 140, startPoint y: 160, endPoint x: 149, endPoint y: 137, distance: 24.2
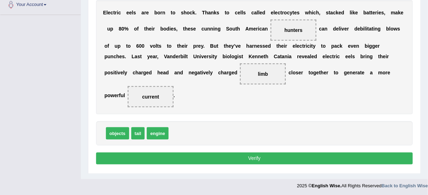
click at [216, 159] on button "Verify" at bounding box center [254, 159] width 316 height 12
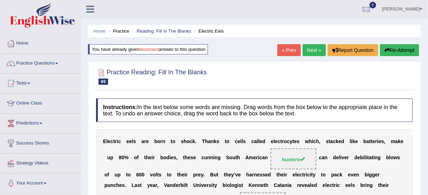
scroll to position [0, 0]
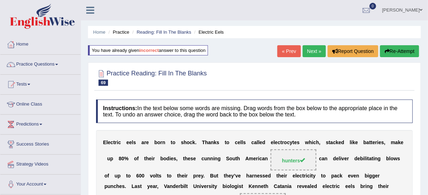
click at [312, 49] on link "Next »" at bounding box center [313, 51] width 23 height 12
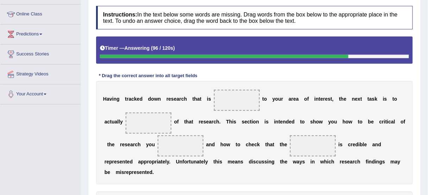
scroll to position [15, 0]
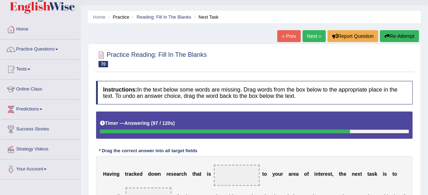
click at [385, 41] on button "Re-Attempt" at bounding box center [399, 36] width 39 height 12
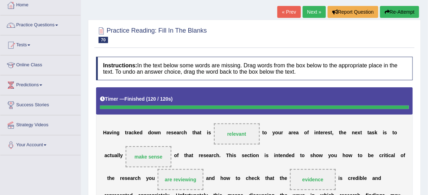
scroll to position [32, 0]
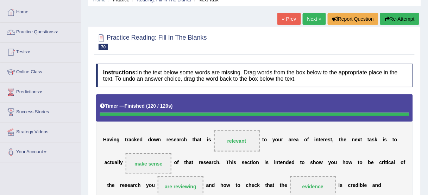
click at [395, 21] on button "Re-Attempt" at bounding box center [399, 19] width 39 height 12
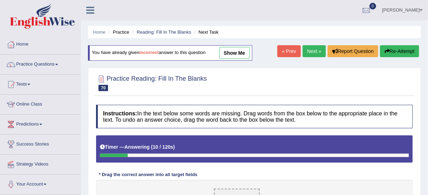
click at [287, 50] on link "« Prev" at bounding box center [288, 51] width 23 height 12
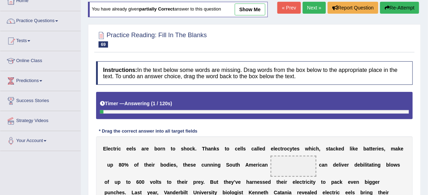
scroll to position [43, 0]
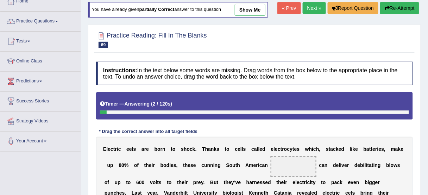
click at [307, 11] on link "Next »" at bounding box center [313, 8] width 23 height 12
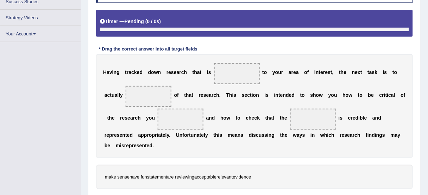
scroll to position [165, 0]
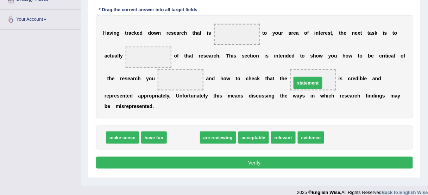
drag, startPoint x: 179, startPoint y: 138, endPoint x: 304, endPoint y: 83, distance: 136.0
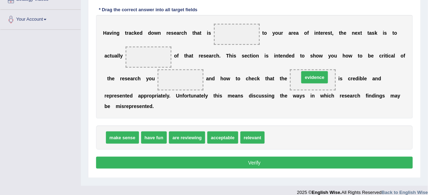
drag, startPoint x: 283, startPoint y: 135, endPoint x: 318, endPoint y: 75, distance: 69.6
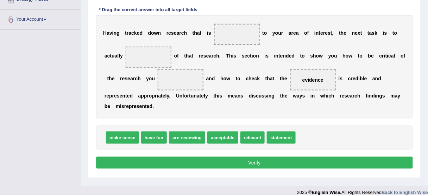
scroll to position [137, 0]
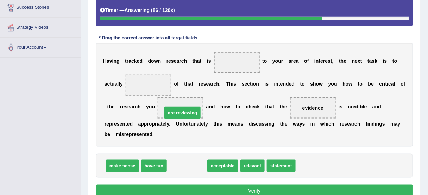
drag, startPoint x: 176, startPoint y: 165, endPoint x: 171, endPoint y: 110, distance: 54.7
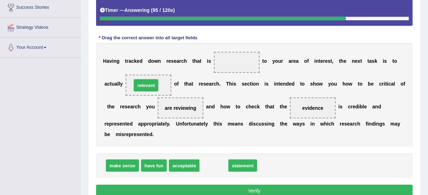
drag, startPoint x: 207, startPoint y: 166, endPoint x: 140, endPoint y: 85, distance: 105.6
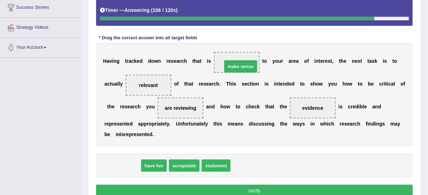
drag, startPoint x: 127, startPoint y: 164, endPoint x: 245, endPoint y: 65, distance: 154.2
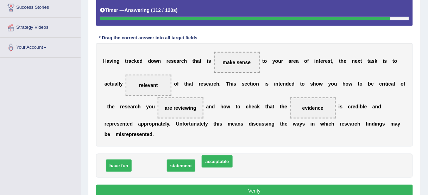
drag, startPoint x: 149, startPoint y: 164, endPoint x: 217, endPoint y: 160, distance: 68.0
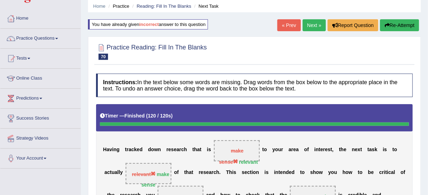
scroll to position [25, 0]
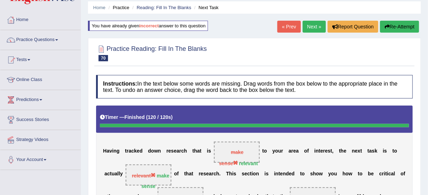
click at [308, 21] on link "Next »" at bounding box center [313, 27] width 23 height 12
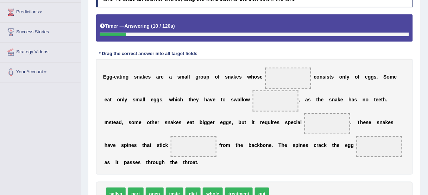
scroll to position [141, 0]
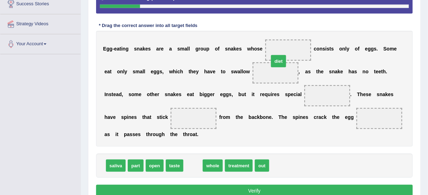
drag, startPoint x: 195, startPoint y: 169, endPoint x: 289, endPoint y: 58, distance: 145.5
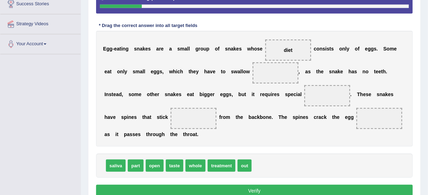
scroll to position [169, 0]
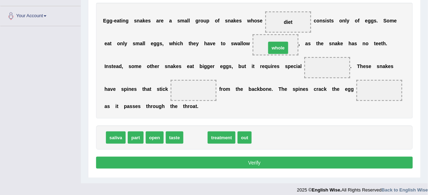
drag, startPoint x: 191, startPoint y: 139, endPoint x: 274, endPoint y: 48, distance: 123.0
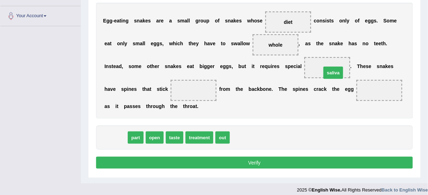
drag, startPoint x: 116, startPoint y: 138, endPoint x: 331, endPoint y: 70, distance: 225.6
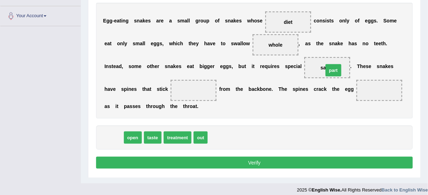
drag, startPoint x: 111, startPoint y: 137, endPoint x: 328, endPoint y: 68, distance: 227.6
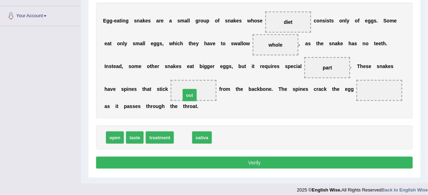
drag, startPoint x: 186, startPoint y: 137, endPoint x: 193, endPoint y: 91, distance: 45.9
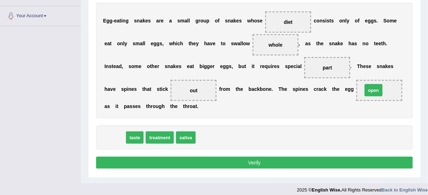
drag, startPoint x: 115, startPoint y: 137, endPoint x: 374, endPoint y: 90, distance: 262.8
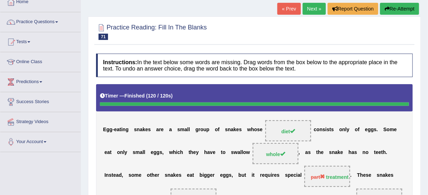
scroll to position [28, 0]
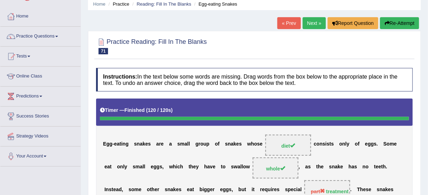
click at [310, 21] on link "Next »" at bounding box center [313, 23] width 23 height 12
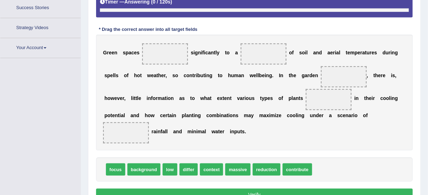
scroll to position [165, 0]
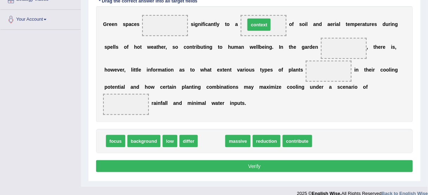
drag, startPoint x: 206, startPoint y: 140, endPoint x: 253, endPoint y: 23, distance: 125.7
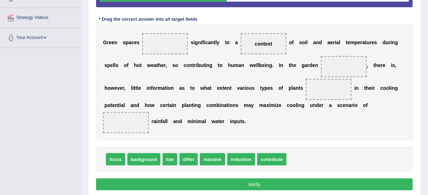
scroll to position [137, 0]
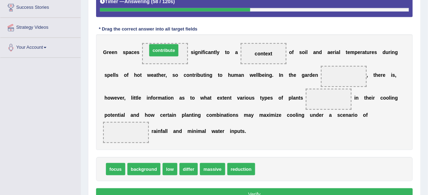
drag, startPoint x: 280, startPoint y: 171, endPoint x: 172, endPoint y: 52, distance: 160.6
click at [143, 168] on span "background" at bounding box center [143, 170] width 33 height 12
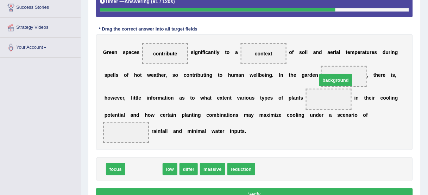
drag, startPoint x: 153, startPoint y: 169, endPoint x: 344, endPoint y: 80, distance: 211.6
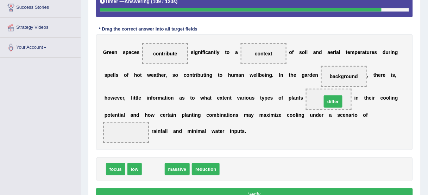
drag, startPoint x: 152, startPoint y: 168, endPoint x: 332, endPoint y: 100, distance: 191.9
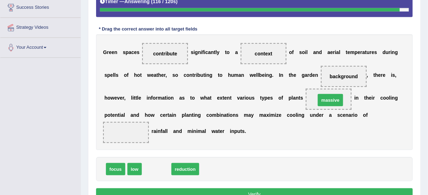
drag, startPoint x: 155, startPoint y: 168, endPoint x: 329, endPoint y: 97, distance: 187.7
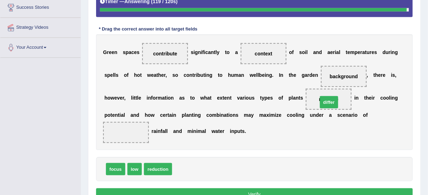
drag, startPoint x: 180, startPoint y: 169, endPoint x: 328, endPoint y: 97, distance: 164.8
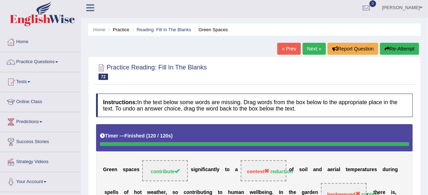
scroll to position [0, 0]
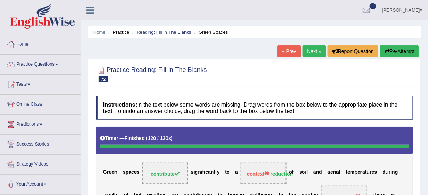
click at [408, 50] on button "Re-Attempt" at bounding box center [399, 51] width 39 height 12
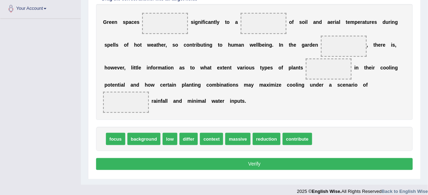
scroll to position [182, 0]
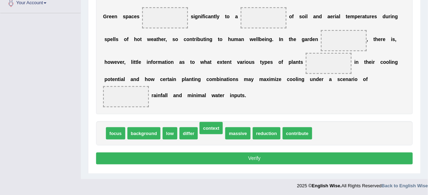
drag, startPoint x: 211, startPoint y: 132, endPoint x: 211, endPoint y: 127, distance: 4.9
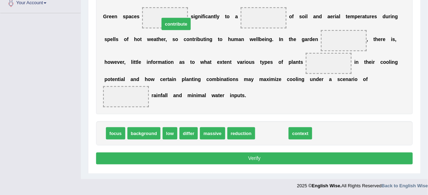
drag, startPoint x: 273, startPoint y: 130, endPoint x: 175, endPoint y: 17, distance: 148.8
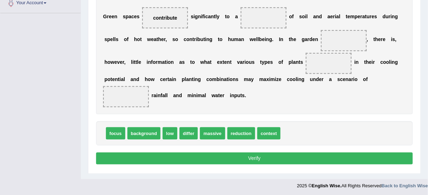
click at [268, 136] on span "context" at bounding box center [268, 134] width 23 height 12
drag, startPoint x: 197, startPoint y: 130, endPoint x: 325, endPoint y: 63, distance: 145.2
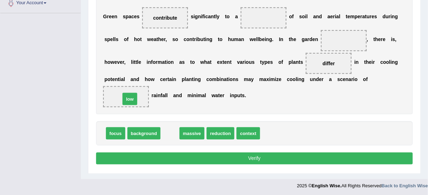
drag, startPoint x: 174, startPoint y: 131, endPoint x: 134, endPoint y: 97, distance: 52.6
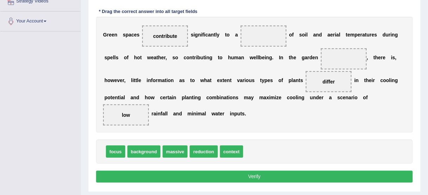
scroll to position [154, 0]
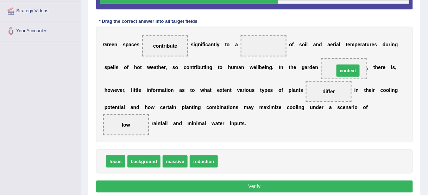
drag, startPoint x: 237, startPoint y: 160, endPoint x: 353, endPoint y: 69, distance: 147.8
click at [113, 161] on span "focus" at bounding box center [115, 162] width 19 height 12
click at [241, 183] on button "Verify" at bounding box center [254, 187] width 316 height 12
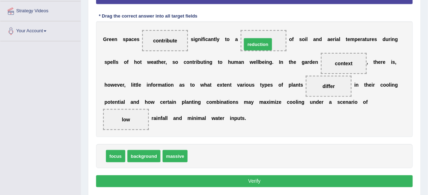
drag, startPoint x: 201, startPoint y: 155, endPoint x: 255, endPoint y: 43, distance: 124.6
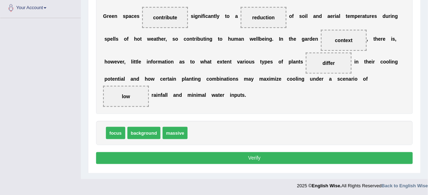
click at [257, 159] on button "Verify" at bounding box center [254, 159] width 316 height 12
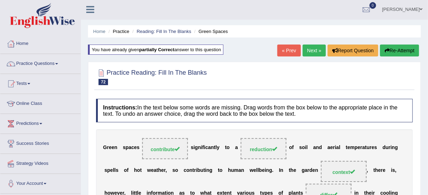
scroll to position [0, 0]
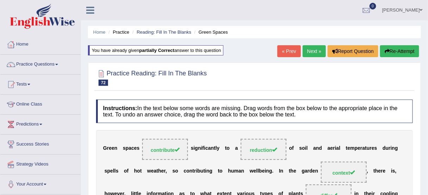
click at [312, 49] on link "Next »" at bounding box center [313, 51] width 23 height 12
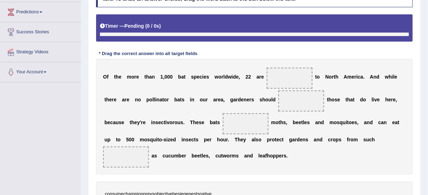
scroll to position [128, 0]
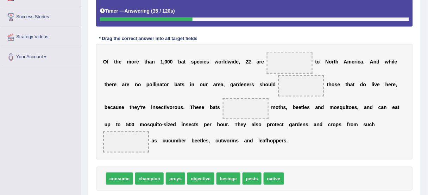
click at [174, 179] on span "preys" at bounding box center [175, 179] width 19 height 12
drag, startPoint x: 271, startPoint y: 180, endPoint x: 284, endPoint y: 61, distance: 119.5
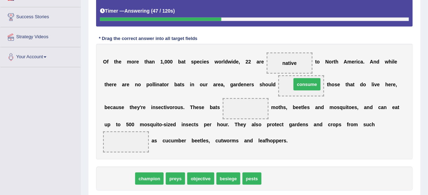
drag, startPoint x: 120, startPoint y: 176, endPoint x: 307, endPoint y: 81, distance: 210.1
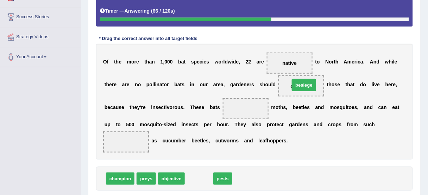
drag, startPoint x: 202, startPoint y: 177, endPoint x: 307, endPoint y: 83, distance: 140.9
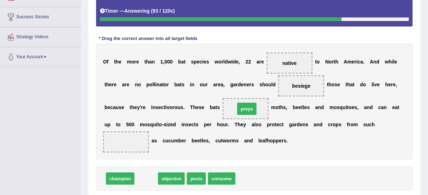
drag, startPoint x: 141, startPoint y: 179, endPoint x: 241, endPoint y: 109, distance: 122.3
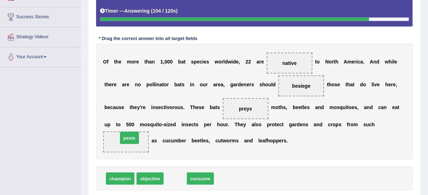
drag, startPoint x: 178, startPoint y: 181, endPoint x: 133, endPoint y: 140, distance: 61.3
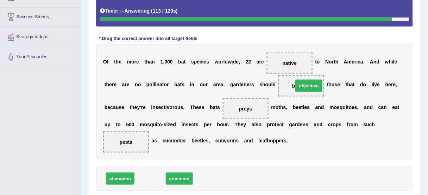
drag, startPoint x: 153, startPoint y: 180, endPoint x: 311, endPoint y: 86, distance: 184.1
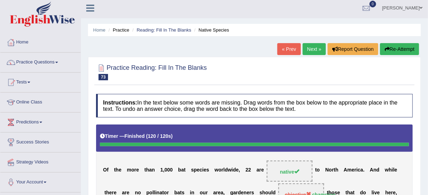
scroll to position [0, 0]
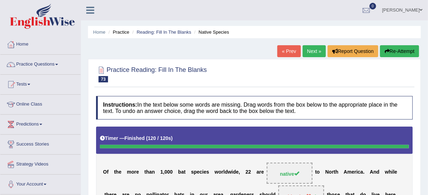
click at [398, 50] on button "Re-Attempt" at bounding box center [399, 51] width 39 height 12
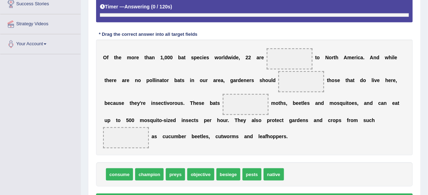
scroll to position [165, 0]
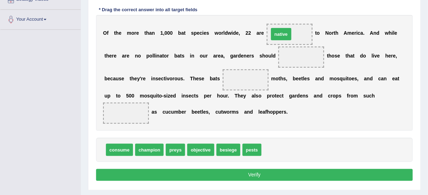
drag, startPoint x: 269, startPoint y: 150, endPoint x: 277, endPoint y: 35, distance: 116.0
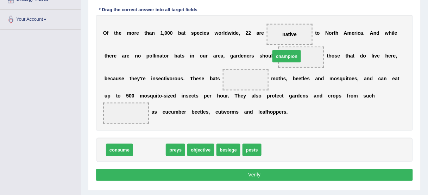
drag, startPoint x: 153, startPoint y: 147, endPoint x: 290, endPoint y: 53, distance: 166.8
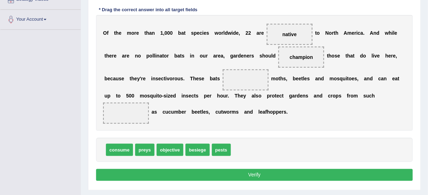
click at [143, 150] on span "preys" at bounding box center [144, 150] width 19 height 12
drag, startPoint x: 121, startPoint y: 150, endPoint x: 245, endPoint y: 77, distance: 144.7
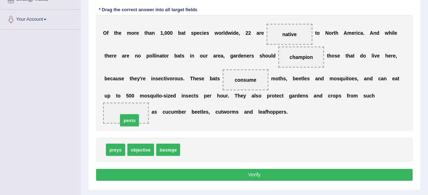
drag, startPoint x: 187, startPoint y: 148, endPoint x: 124, endPoint y: 118, distance: 69.4
click at [231, 179] on button "Verify" at bounding box center [254, 175] width 316 height 12
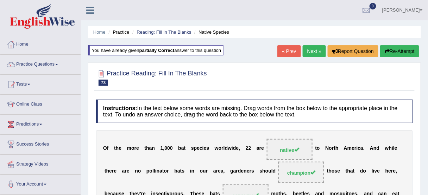
scroll to position [0, 0]
click at [310, 53] on link "Next »" at bounding box center [313, 51] width 23 height 12
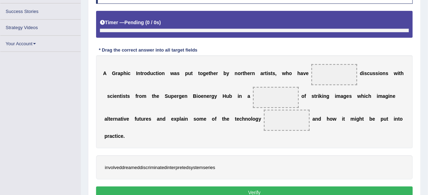
scroll to position [128, 0]
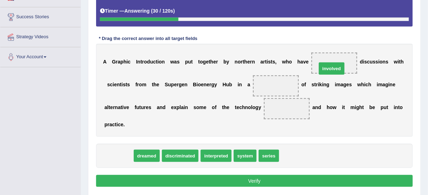
drag, startPoint x: 119, startPoint y: 156, endPoint x: 332, endPoint y: 69, distance: 230.0
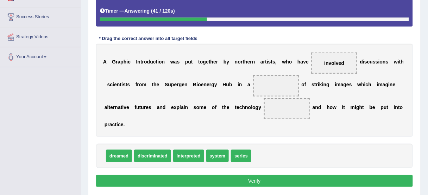
click at [216, 155] on span "system" at bounding box center [217, 156] width 23 height 12
drag, startPoint x: 239, startPoint y: 155, endPoint x: 270, endPoint y: 92, distance: 70.8
drag, startPoint x: 284, startPoint y: 109, endPoint x: 270, endPoint y: 83, distance: 29.0
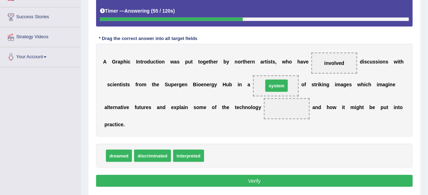
drag, startPoint x: 222, startPoint y: 152, endPoint x: 281, endPoint y: 82, distance: 91.8
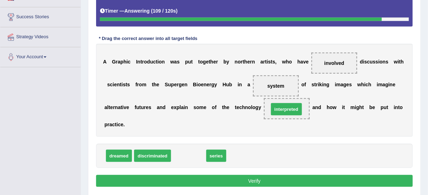
drag, startPoint x: 186, startPoint y: 153, endPoint x: 284, endPoint y: 107, distance: 108.4
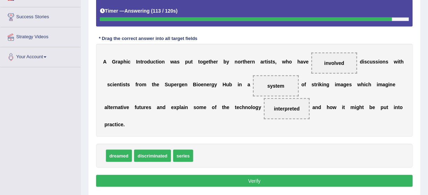
click at [149, 153] on span "discriminated" at bounding box center [152, 156] width 37 height 12
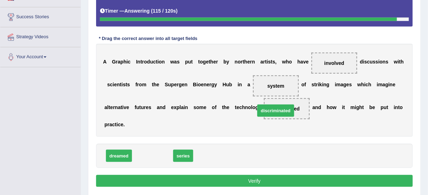
drag, startPoint x: 155, startPoint y: 156, endPoint x: 283, endPoint y: 108, distance: 137.1
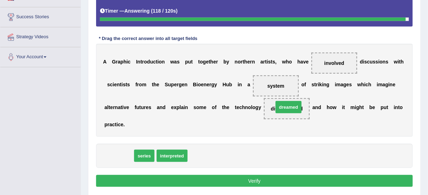
drag, startPoint x: 113, startPoint y: 155, endPoint x: 283, endPoint y: 107, distance: 176.4
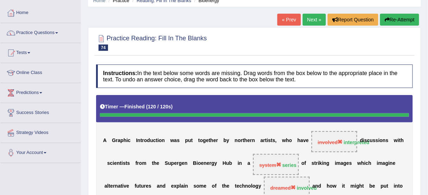
scroll to position [15, 0]
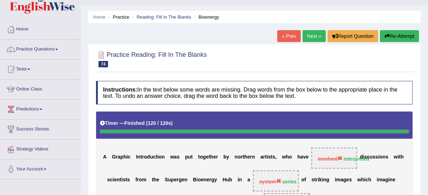
click at [392, 37] on button "Re-Attempt" at bounding box center [399, 36] width 39 height 12
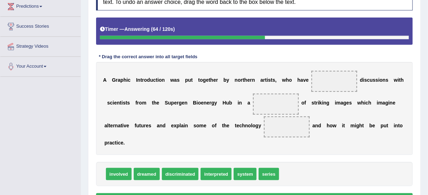
scroll to position [128, 0]
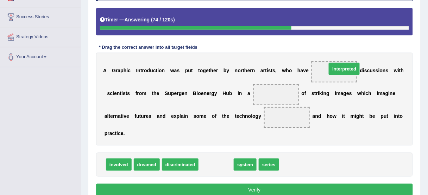
drag, startPoint x: 221, startPoint y: 163, endPoint x: 349, endPoint y: 68, distance: 159.4
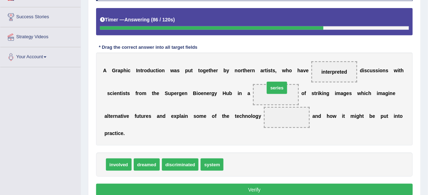
drag, startPoint x: 239, startPoint y: 165, endPoint x: 280, endPoint y: 94, distance: 82.3
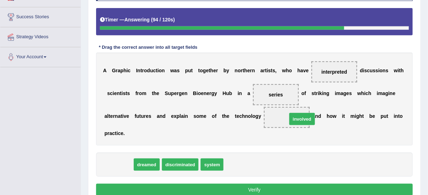
drag, startPoint x: 117, startPoint y: 162, endPoint x: 300, endPoint y: 116, distance: 188.6
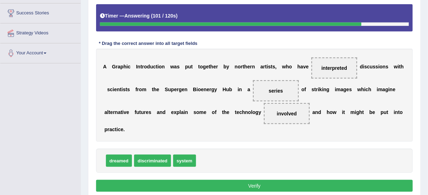
scroll to position [156, 0]
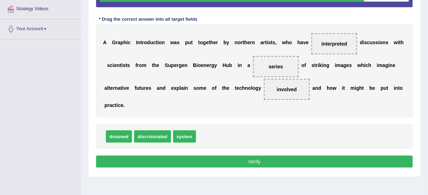
click at [245, 167] on div "Instructions: In the text below some words are missing. Drag words from the box…" at bounding box center [254, 60] width 320 height 228
click at [250, 156] on button "Verify" at bounding box center [254, 162] width 316 height 12
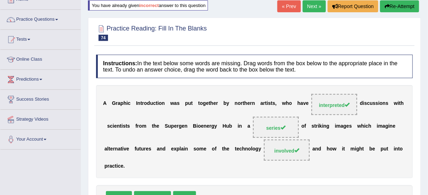
scroll to position [15, 0]
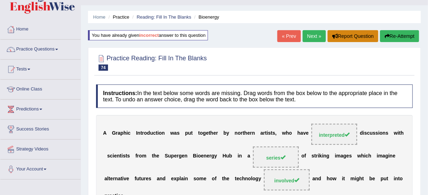
click at [327, 39] on button "Report Question" at bounding box center [352, 36] width 51 height 12
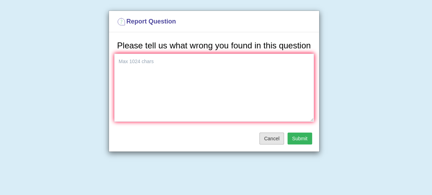
click at [278, 139] on button "Cancel" at bounding box center [271, 139] width 25 height 12
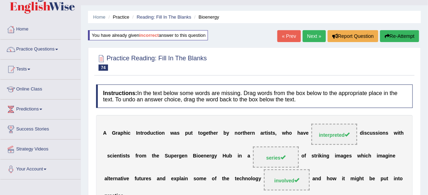
click at [308, 33] on link "Next »" at bounding box center [313, 36] width 23 height 12
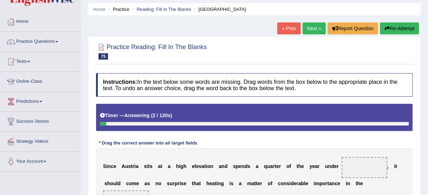
scroll to position [113, 0]
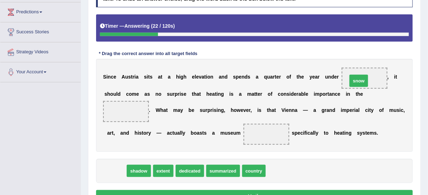
drag, startPoint x: 110, startPoint y: 169, endPoint x: 354, endPoint y: 79, distance: 259.6
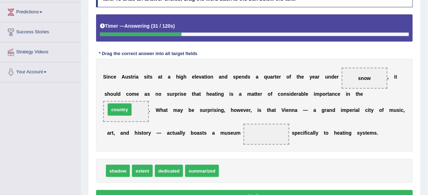
drag, startPoint x: 236, startPoint y: 171, endPoint x: 122, endPoint y: 110, distance: 128.9
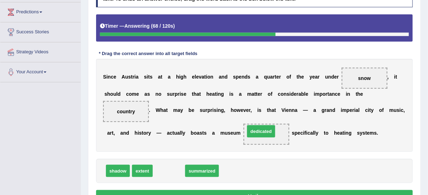
drag, startPoint x: 169, startPoint y: 169, endPoint x: 263, endPoint y: 135, distance: 100.2
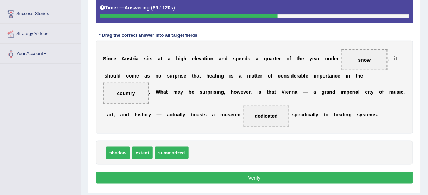
scroll to position [141, 0]
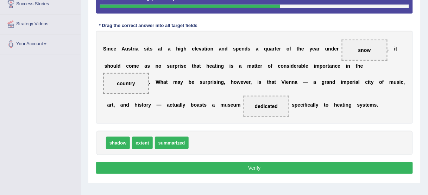
click at [248, 170] on button "Verify" at bounding box center [254, 168] width 316 height 12
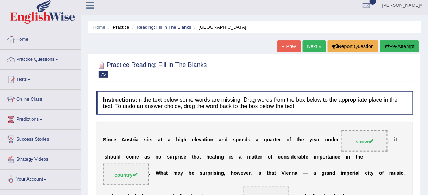
scroll to position [0, 0]
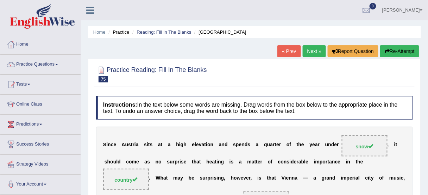
click at [310, 46] on link "Next »" at bounding box center [313, 51] width 23 height 12
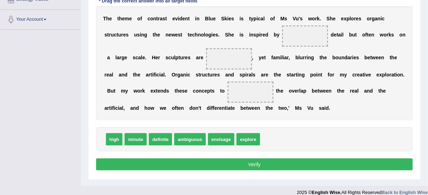
scroll to position [137, 0]
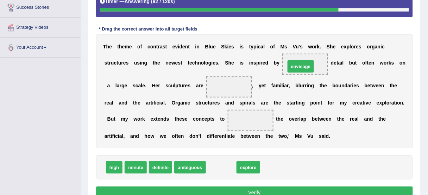
drag, startPoint x: 218, startPoint y: 168, endPoint x: 297, endPoint y: 66, distance: 128.7
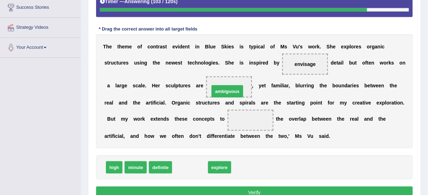
drag, startPoint x: 183, startPoint y: 169, endPoint x: 220, endPoint y: 92, distance: 84.9
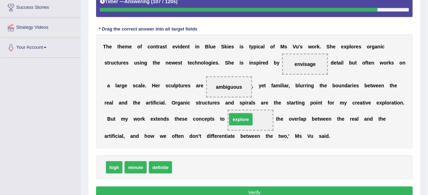
drag, startPoint x: 180, startPoint y: 164, endPoint x: 235, endPoint y: 116, distance: 73.0
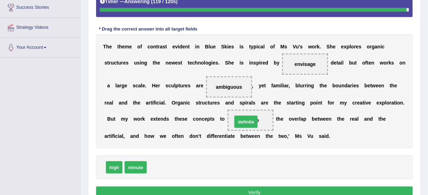
drag, startPoint x: 156, startPoint y: 167, endPoint x: 242, endPoint y: 121, distance: 96.7
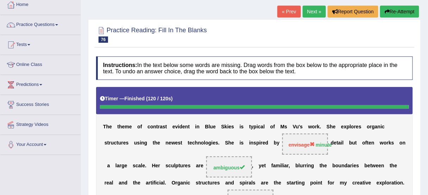
scroll to position [25, 0]
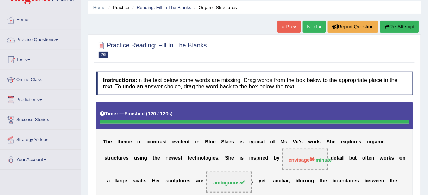
click at [398, 24] on button "Re-Attempt" at bounding box center [399, 27] width 39 height 12
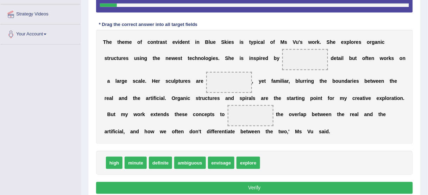
scroll to position [141, 0]
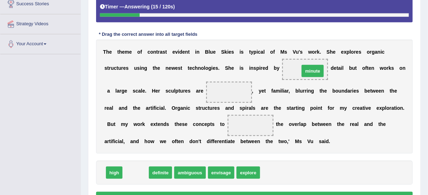
drag, startPoint x: 137, startPoint y: 171, endPoint x: 314, endPoint y: 69, distance: 204.2
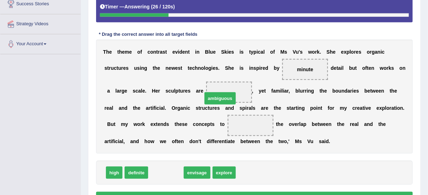
drag, startPoint x: 158, startPoint y: 169, endPoint x: 216, endPoint y: 88, distance: 100.4
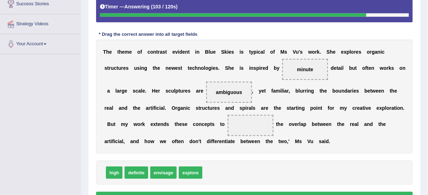
click at [138, 171] on span "definite" at bounding box center [135, 173] width 23 height 12
drag, startPoint x: 187, startPoint y: 171, endPoint x: 233, endPoint y: 133, distance: 59.4
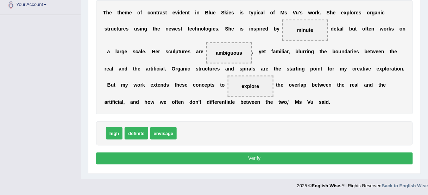
click at [235, 158] on button "Verify" at bounding box center [254, 159] width 316 height 12
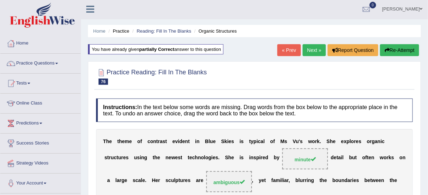
scroll to position [0, 0]
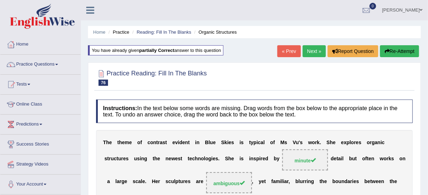
click at [314, 53] on link "Next »" at bounding box center [313, 51] width 23 height 12
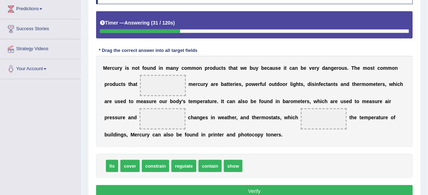
scroll to position [126, 0]
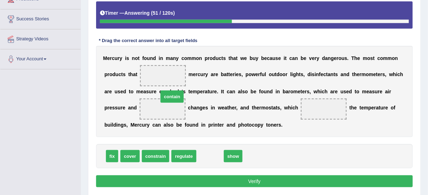
drag, startPoint x: 211, startPoint y: 155, endPoint x: 168, endPoint y: 82, distance: 84.7
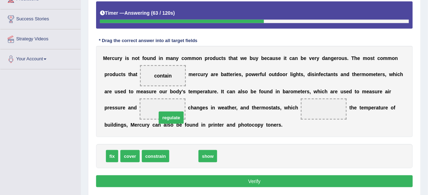
drag, startPoint x: 188, startPoint y: 157, endPoint x: 176, endPoint y: 114, distance: 45.1
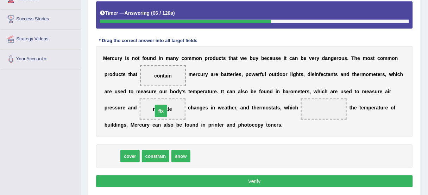
drag, startPoint x: 112, startPoint y: 155, endPoint x: 161, endPoint y: 109, distance: 66.7
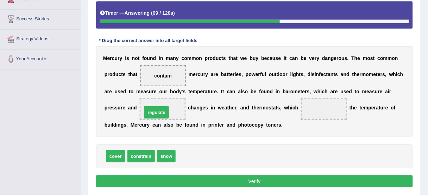
drag, startPoint x: 183, startPoint y: 156, endPoint x: 150, endPoint y: 111, distance: 55.3
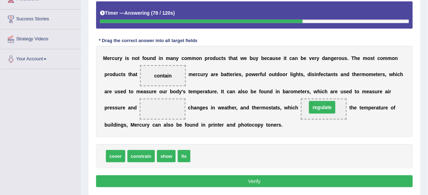
drag, startPoint x: 163, startPoint y: 107, endPoint x: 322, endPoint y: 104, distance: 159.6
drag, startPoint x: 179, startPoint y: 155, endPoint x: 158, endPoint y: 116, distance: 45.2
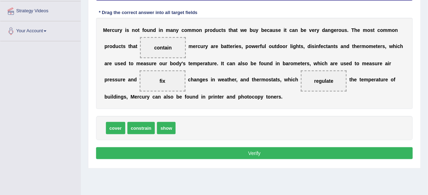
click at [235, 152] on button "Verify" at bounding box center [254, 154] width 316 height 12
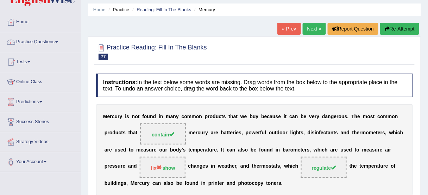
scroll to position [13, 0]
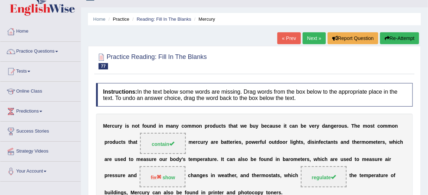
click at [311, 37] on link "Next »" at bounding box center [313, 38] width 23 height 12
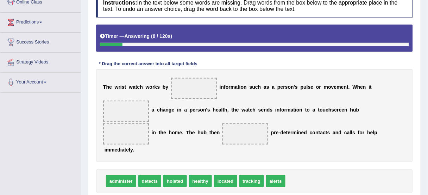
scroll to position [113, 0]
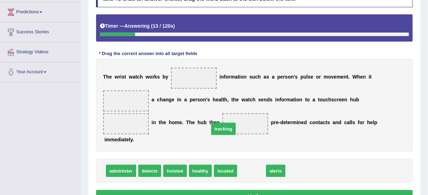
drag, startPoint x: 253, startPoint y: 168, endPoint x: 217, endPoint y: 111, distance: 66.8
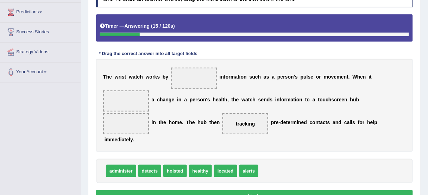
drag, startPoint x: 249, startPoint y: 120, endPoint x: 152, endPoint y: 65, distance: 111.3
click at [152, 65] on div "T h e w r i s t w a t c h w o r k s b y i n f o r m a t i o n s u c h a s a p e…" at bounding box center [254, 105] width 316 height 93
drag, startPoint x: 238, startPoint y: 123, endPoint x: 199, endPoint y: 76, distance: 61.1
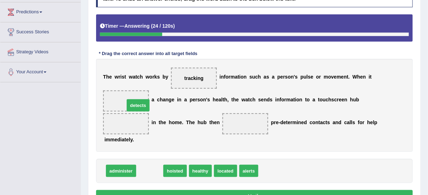
drag, startPoint x: 152, startPoint y: 172, endPoint x: 141, endPoint y: 105, distance: 67.1
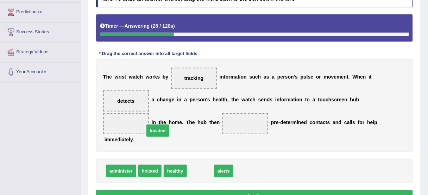
drag, startPoint x: 199, startPoint y: 174, endPoint x: 148, endPoint y: 132, distance: 66.1
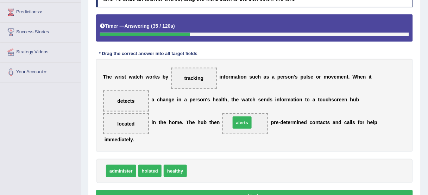
drag, startPoint x: 198, startPoint y: 174, endPoint x: 243, endPoint y: 128, distance: 64.4
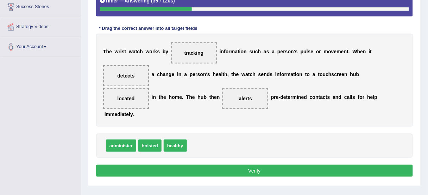
scroll to position [174, 0]
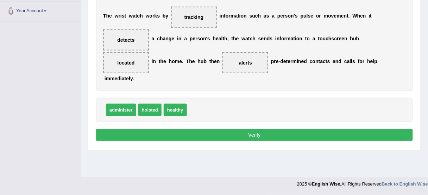
click at [247, 137] on button "Verify" at bounding box center [254, 135] width 316 height 12
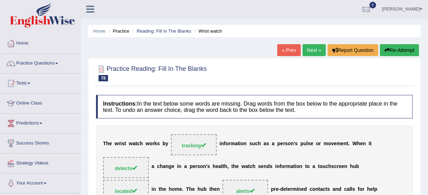
scroll to position [0, 0]
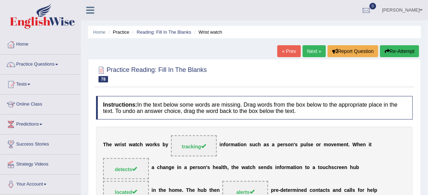
click at [313, 50] on link "Next »" at bounding box center [313, 51] width 23 height 12
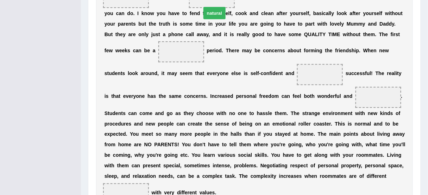
scroll to position [189, 0]
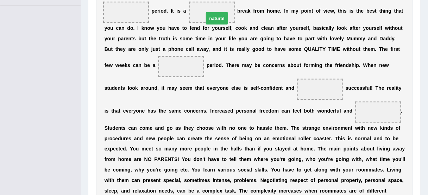
drag, startPoint x: 133, startPoint y: 165, endPoint x: 210, endPoint y: 17, distance: 167.3
drag, startPoint x: 286, startPoint y: 161, endPoint x: 213, endPoint y: 13, distance: 164.5
drag, startPoint x: 142, startPoint y: 133, endPoint x: 167, endPoint y: 69, distance: 69.1
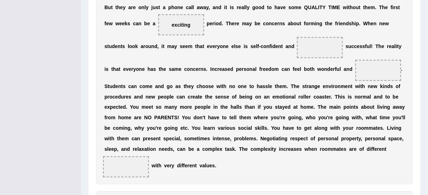
scroll to position [245, 0]
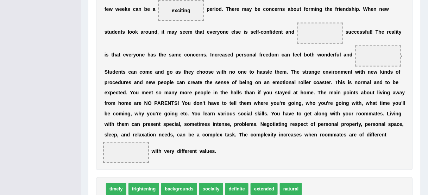
click at [115, 187] on span "timely" at bounding box center [116, 190] width 20 height 12
drag, startPoint x: 217, startPoint y: 189, endPoint x: 296, endPoint y: 33, distance: 174.4
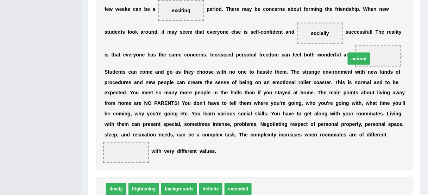
drag, startPoint x: 260, startPoint y: 186, endPoint x: 354, endPoint y: 56, distance: 160.7
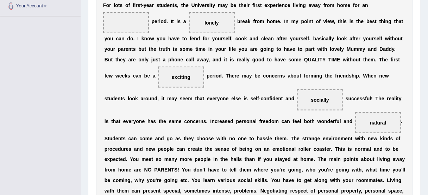
scroll to position [161, 0]
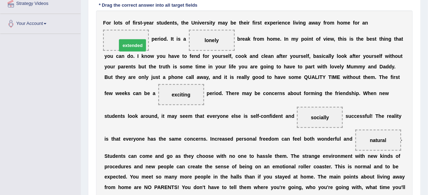
drag, startPoint x: 232, startPoint y: 158, endPoint x: 127, endPoint y: 41, distance: 156.8
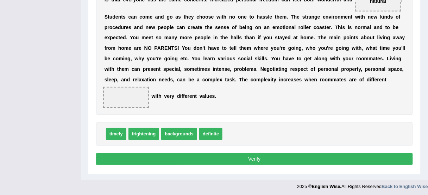
scroll to position [302, 0]
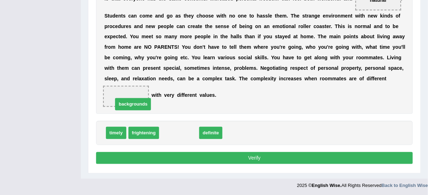
drag, startPoint x: 186, startPoint y: 132, endPoint x: 140, endPoint y: 103, distance: 54.3
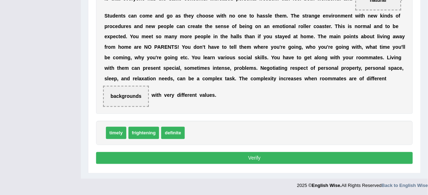
click at [210, 162] on button "Verify" at bounding box center [254, 159] width 316 height 12
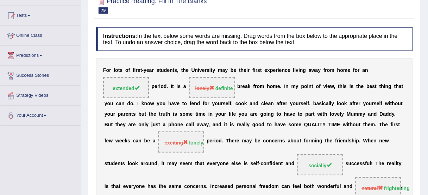
scroll to position [20, 0]
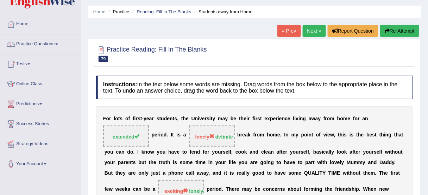
click at [404, 30] on button "Re-Attempt" at bounding box center [399, 31] width 39 height 12
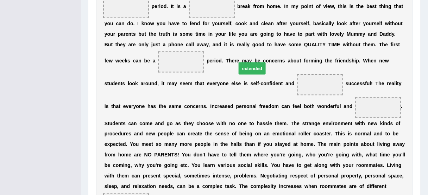
scroll to position [165, 0]
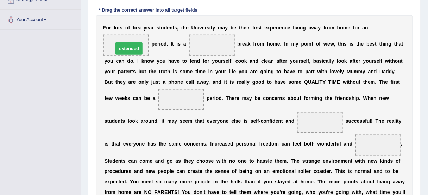
drag, startPoint x: 334, startPoint y: 137, endPoint x: 126, endPoint y: 48, distance: 226.6
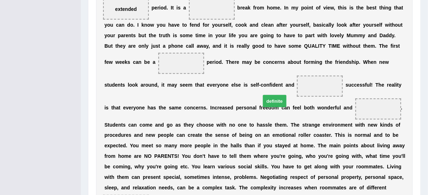
scroll to position [169, 0]
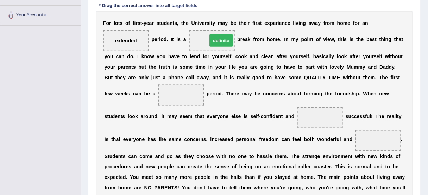
drag, startPoint x: 285, startPoint y: 135, endPoint x: 219, endPoint y: 41, distance: 114.4
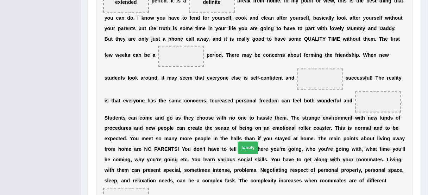
scroll to position [198, 0]
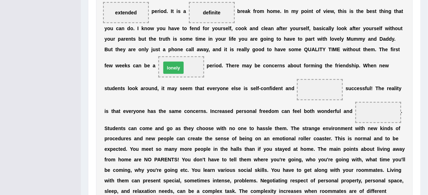
drag, startPoint x: 288, startPoint y: 164, endPoint x: 176, endPoint y: 69, distance: 146.8
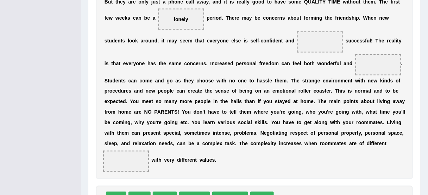
scroll to position [254, 0]
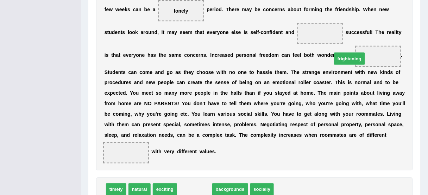
drag, startPoint x: 198, startPoint y: 184, endPoint x: 352, endPoint y: 53, distance: 202.8
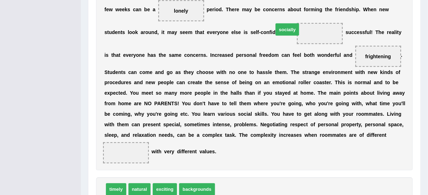
drag, startPoint x: 231, startPoint y: 185, endPoint x: 290, endPoint y: 25, distance: 171.0
drag, startPoint x: 136, startPoint y: 184, endPoint x: 149, endPoint y: 180, distance: 13.9
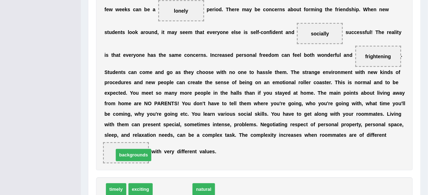
drag, startPoint x: 164, startPoint y: 190, endPoint x: 124, endPoint y: 155, distance: 52.8
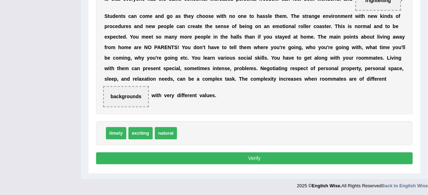
click at [231, 158] on button "Verify" at bounding box center [254, 159] width 316 height 12
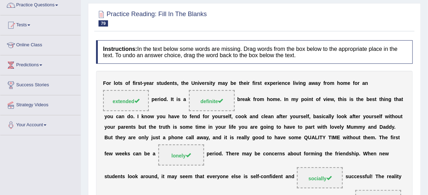
scroll to position [0, 0]
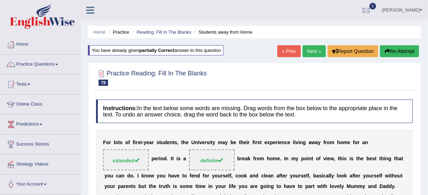
click at [310, 53] on link "Next »" at bounding box center [313, 51] width 23 height 12
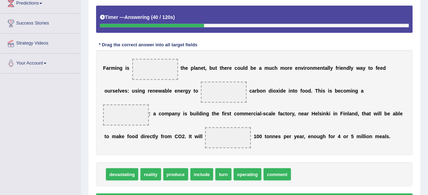
scroll to position [113, 0]
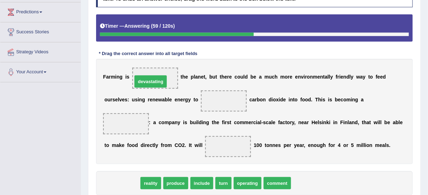
drag, startPoint x: 116, startPoint y: 182, endPoint x: 145, endPoint y: 80, distance: 106.0
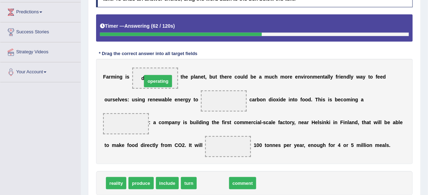
drag, startPoint x: 217, startPoint y: 184, endPoint x: 162, endPoint y: 82, distance: 116.2
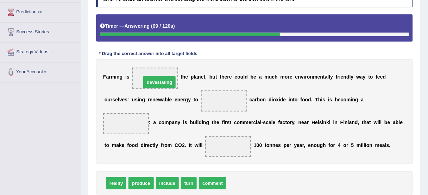
drag, startPoint x: 249, startPoint y: 185, endPoint x: 164, endPoint y: 83, distance: 132.3
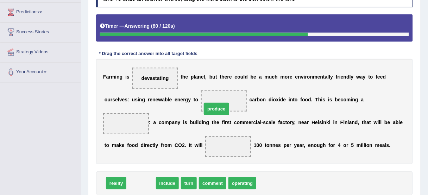
drag, startPoint x: 143, startPoint y: 182, endPoint x: 219, endPoint y: 108, distance: 105.9
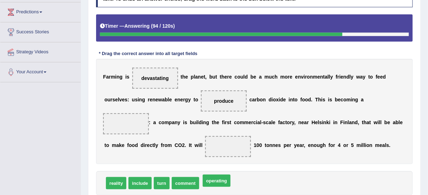
drag, startPoint x: 210, startPoint y: 185, endPoint x: 242, endPoint y: 204, distance: 37.1
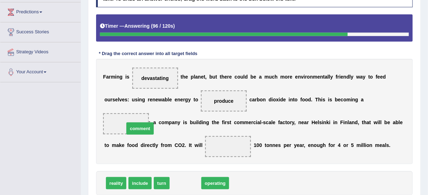
drag, startPoint x: 185, startPoint y: 181, endPoint x: 137, endPoint y: 122, distance: 76.5
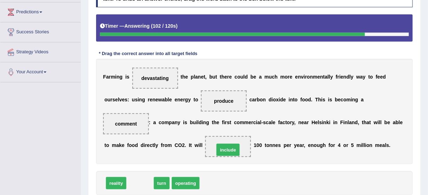
drag, startPoint x: 136, startPoint y: 181, endPoint x: 224, endPoint y: 148, distance: 93.9
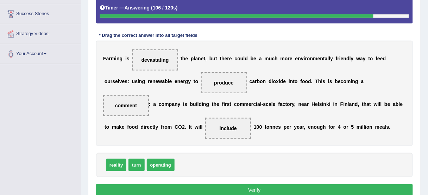
scroll to position [141, 0]
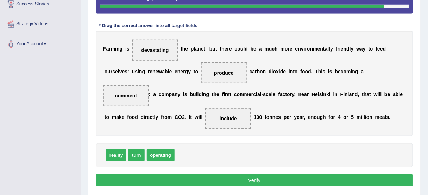
click at [183, 180] on button "Verify" at bounding box center [254, 181] width 316 height 12
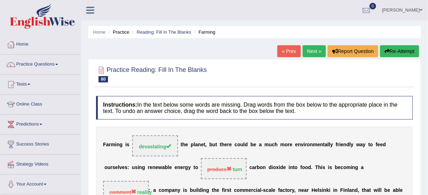
scroll to position [0, 0]
click at [398, 50] on button "Re-Attempt" at bounding box center [399, 51] width 39 height 12
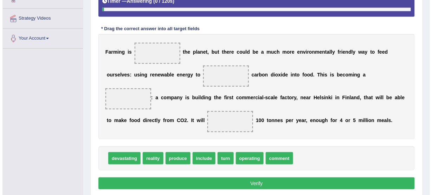
scroll to position [156, 0]
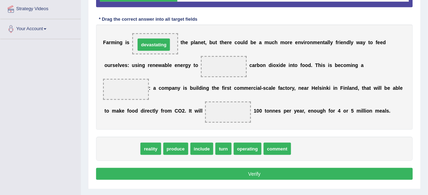
drag, startPoint x: 121, startPoint y: 148, endPoint x: 148, endPoint y: 42, distance: 109.8
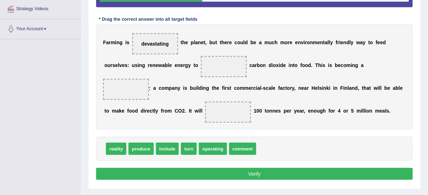
click at [141, 149] on span "produce" at bounding box center [140, 149] width 25 height 12
drag, startPoint x: 191, startPoint y: 148, endPoint x: 237, endPoint y: 71, distance: 89.9
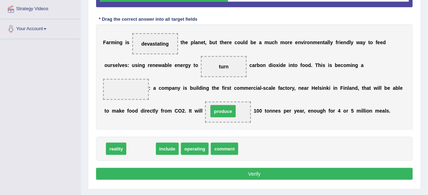
drag, startPoint x: 139, startPoint y: 149, endPoint x: 222, endPoint y: 110, distance: 92.2
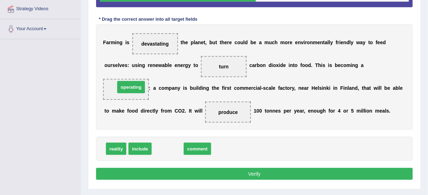
drag, startPoint x: 173, startPoint y: 151, endPoint x: 137, endPoint y: 88, distance: 72.5
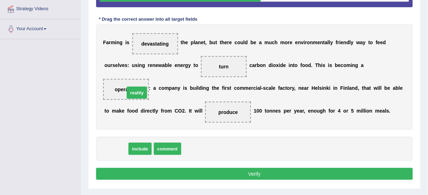
drag, startPoint x: 115, startPoint y: 150, endPoint x: 134, endPoint y: 93, distance: 59.6
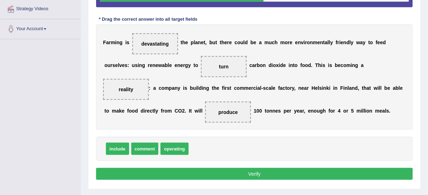
click at [209, 175] on button "Verify" at bounding box center [254, 174] width 316 height 12
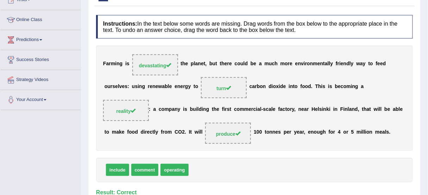
scroll to position [43, 0]
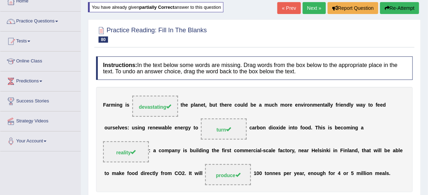
click at [313, 4] on link "Next »" at bounding box center [313, 8] width 23 height 12
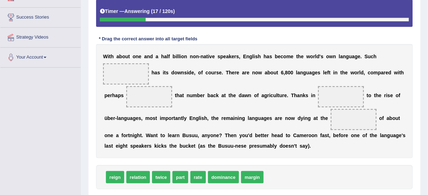
scroll to position [137, 0]
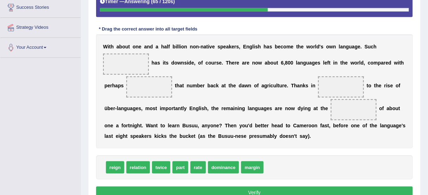
click at [180, 168] on span "part" at bounding box center [180, 168] width 16 height 12
drag, startPoint x: 177, startPoint y: 168, endPoint x: 133, endPoint y: 64, distance: 113.4
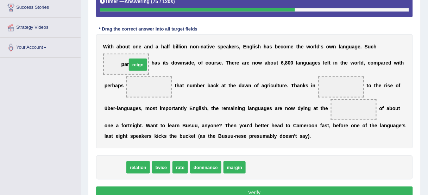
drag, startPoint x: 112, startPoint y: 169, endPoint x: 132, endPoint y: 65, distance: 105.7
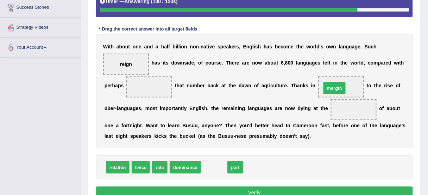
drag, startPoint x: 217, startPoint y: 168, endPoint x: 337, endPoint y: 88, distance: 144.3
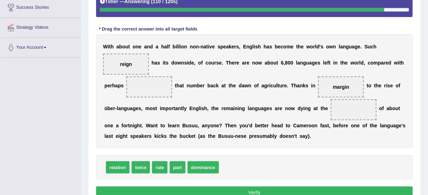
click at [186, 163] on div "relation twice rate part dominance" at bounding box center [254, 168] width 316 height 24
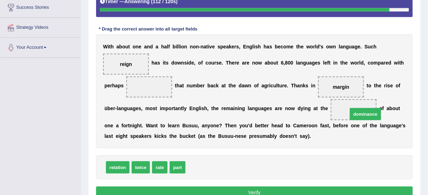
drag, startPoint x: 202, startPoint y: 165, endPoint x: 364, endPoint y: 111, distance: 170.6
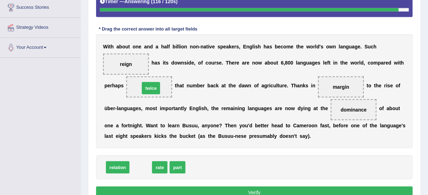
drag, startPoint x: 144, startPoint y: 167, endPoint x: 154, endPoint y: 89, distance: 79.1
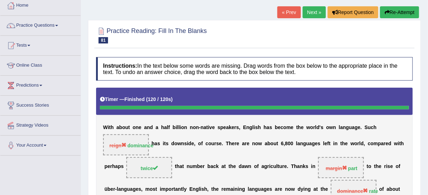
scroll to position [25, 0]
